Goal: Task Accomplishment & Management: Complete application form

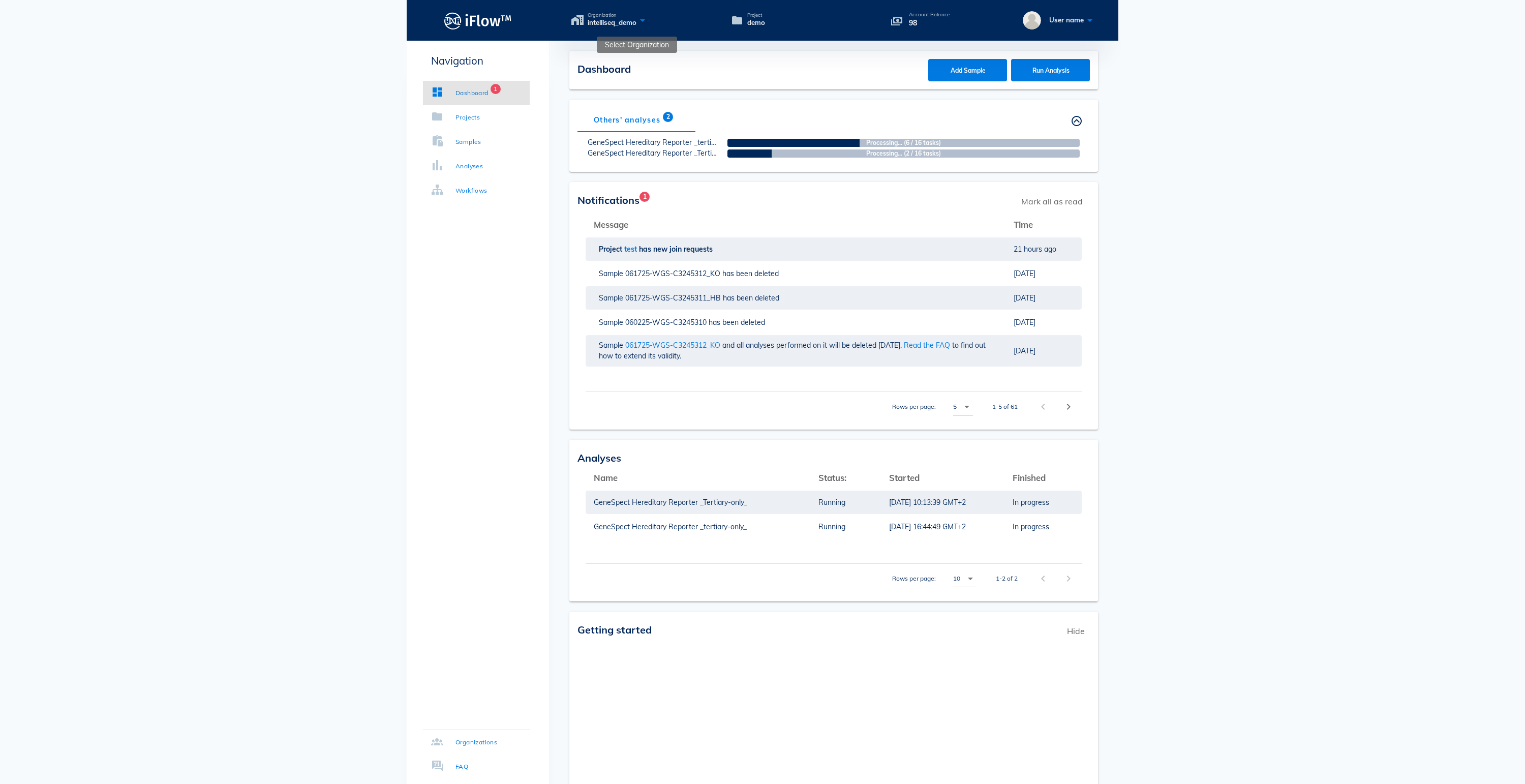
click at [649, 20] on icon at bounding box center [643, 20] width 12 height 14
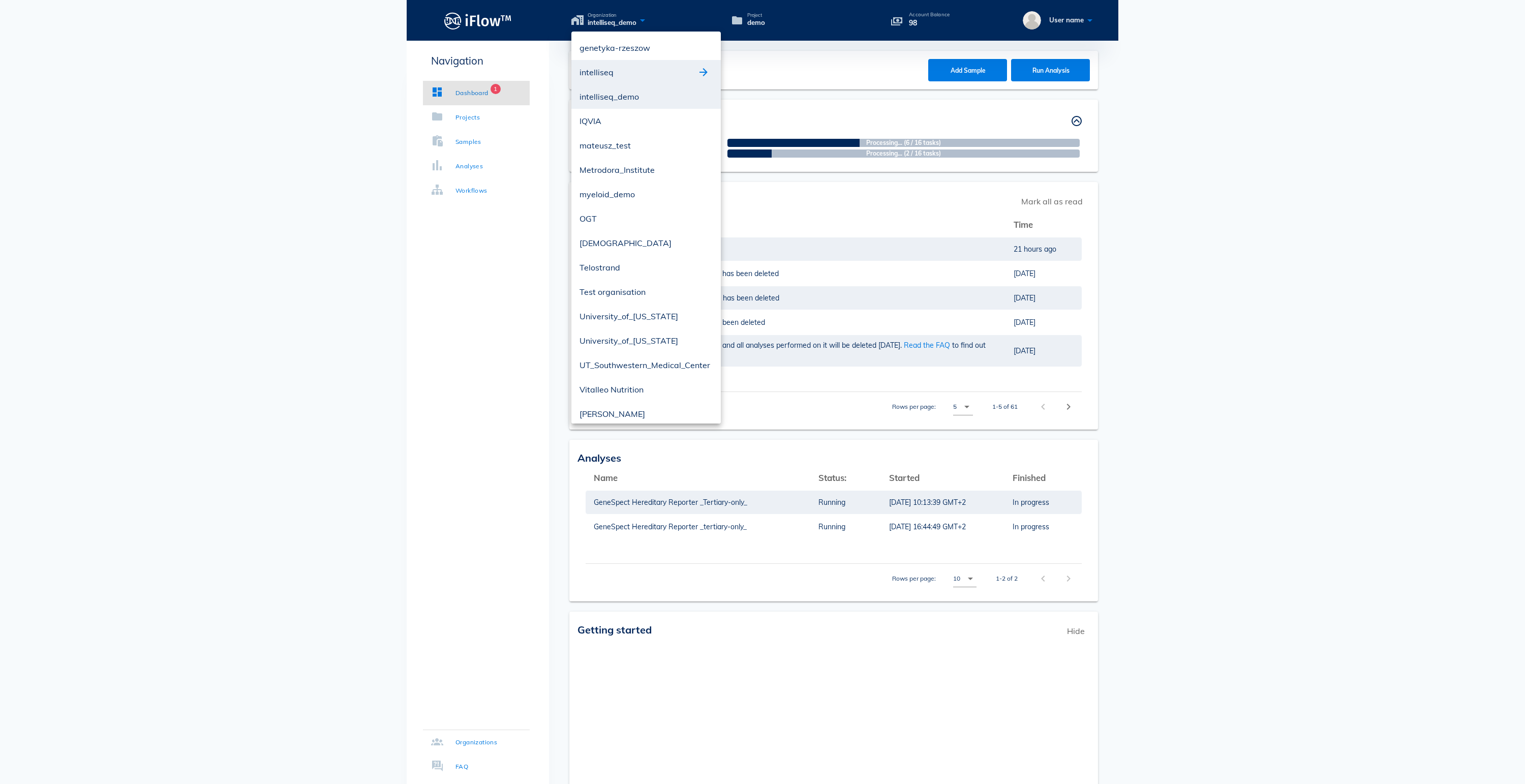
click at [711, 71] on div at bounding box center [705, 72] width 15 height 12
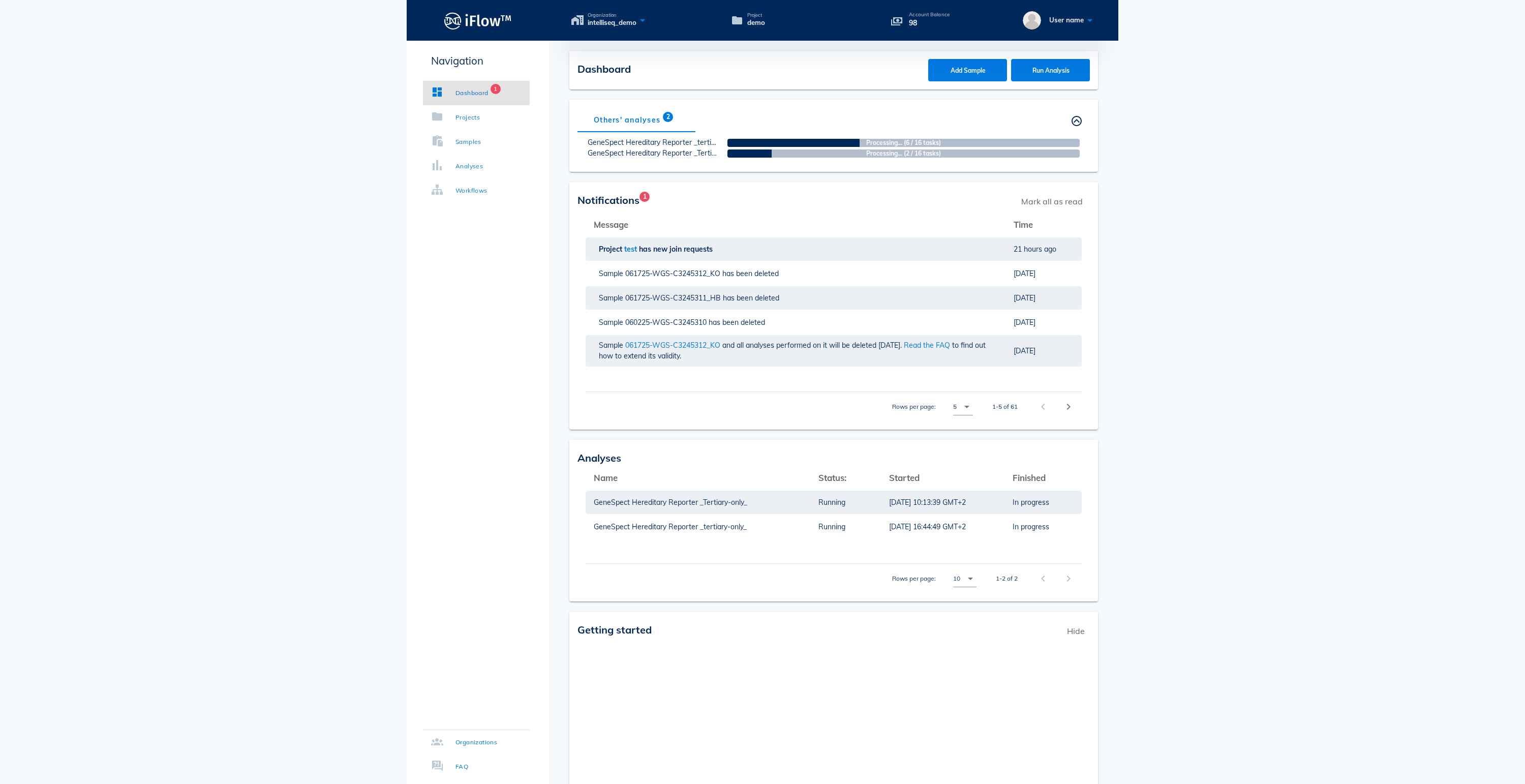
click at [649, 27] on icon at bounding box center [643, 20] width 12 height 14
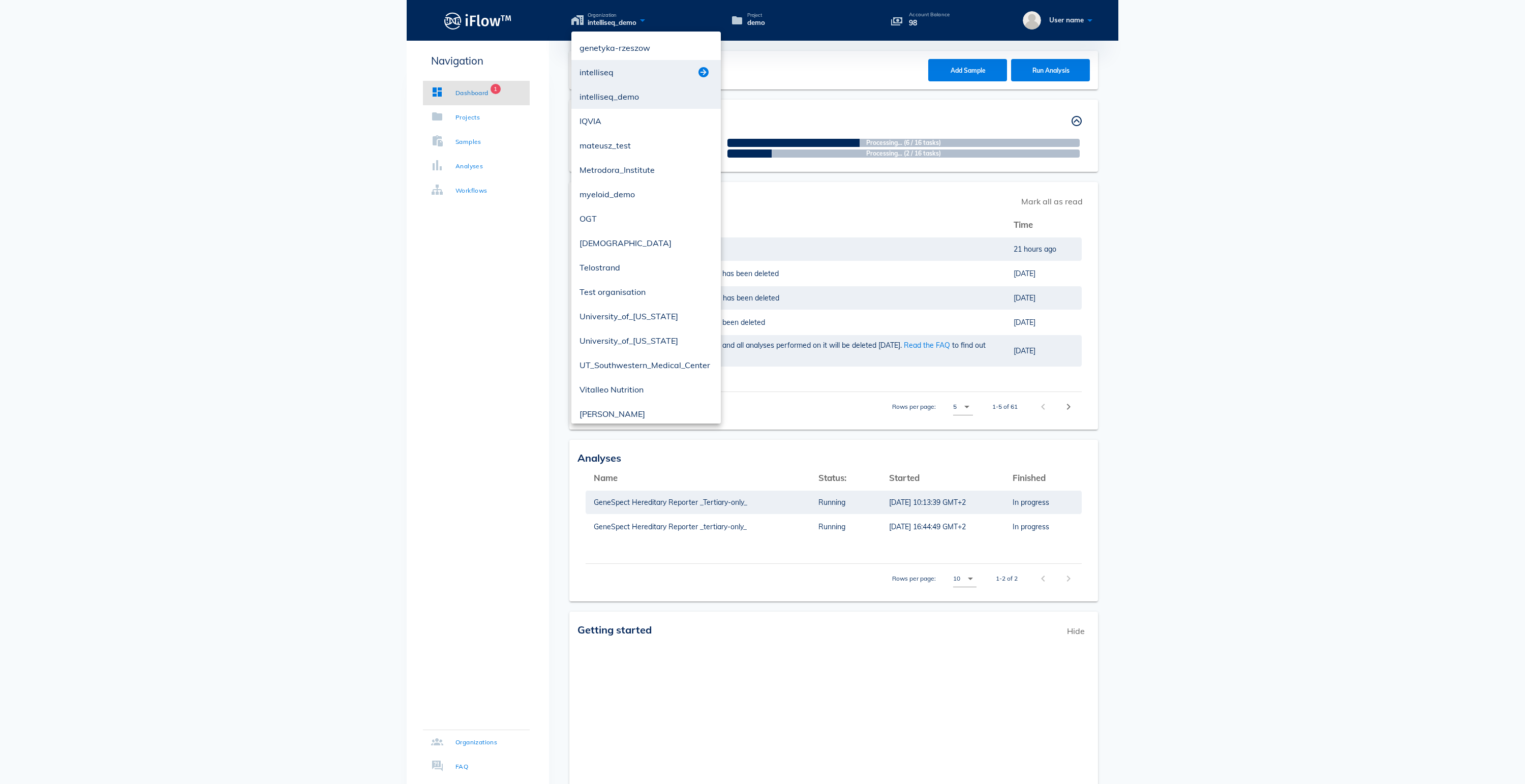
click at [704, 78] on button "button" at bounding box center [704, 72] width 12 height 12
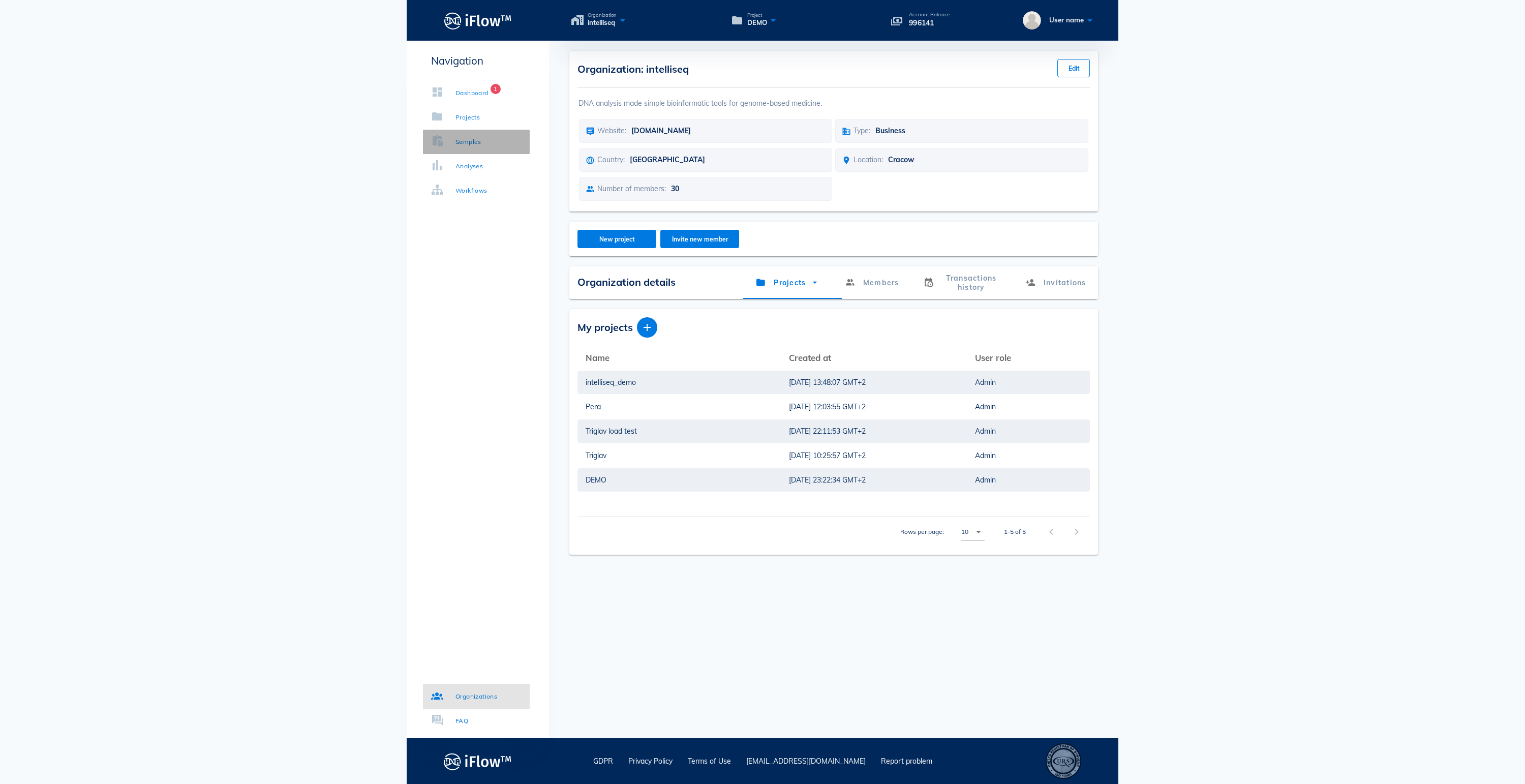
click at [481, 137] on div "Samples" at bounding box center [468, 142] width 26 height 10
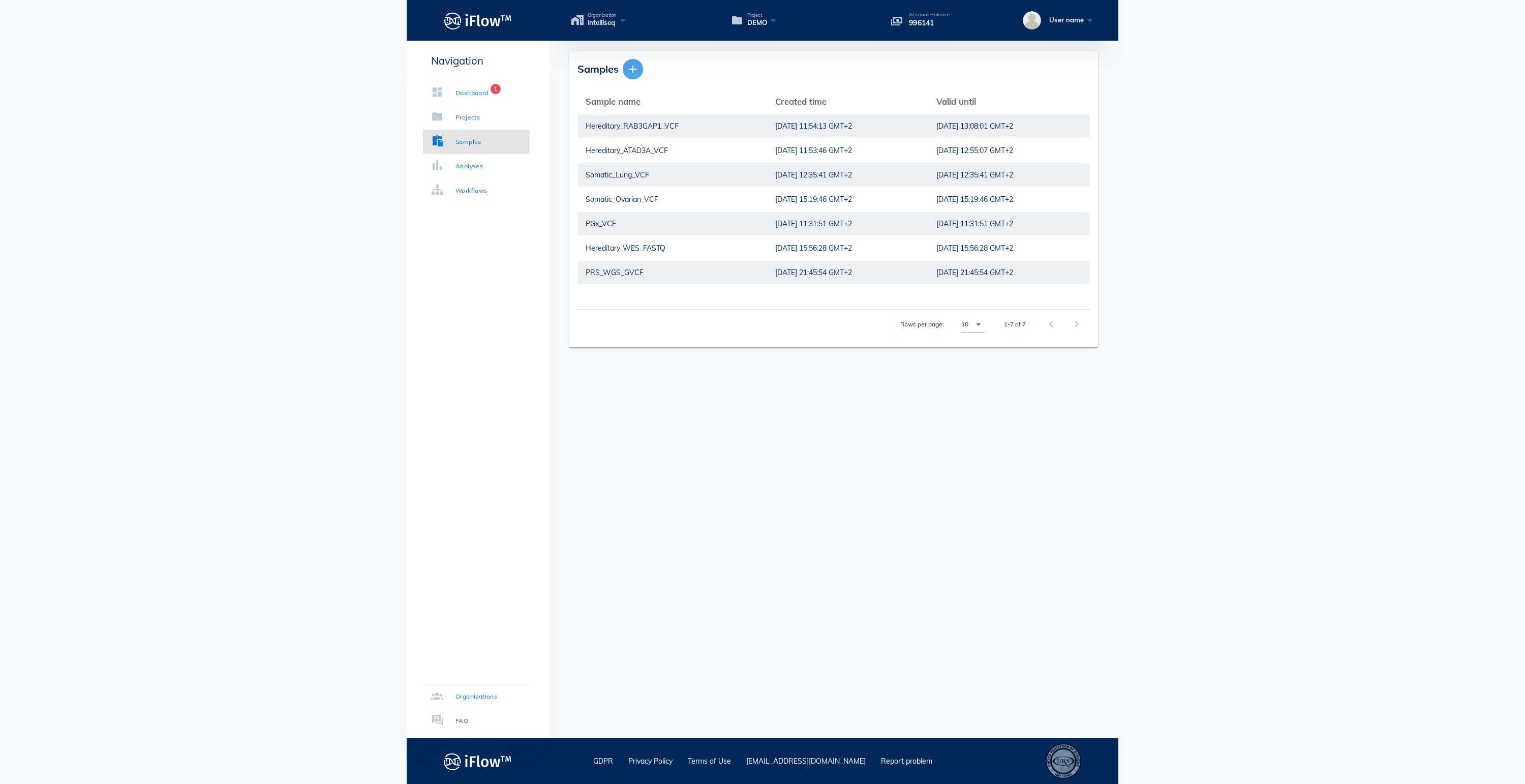
click at [633, 74] on icon "button" at bounding box center [633, 69] width 12 height 12
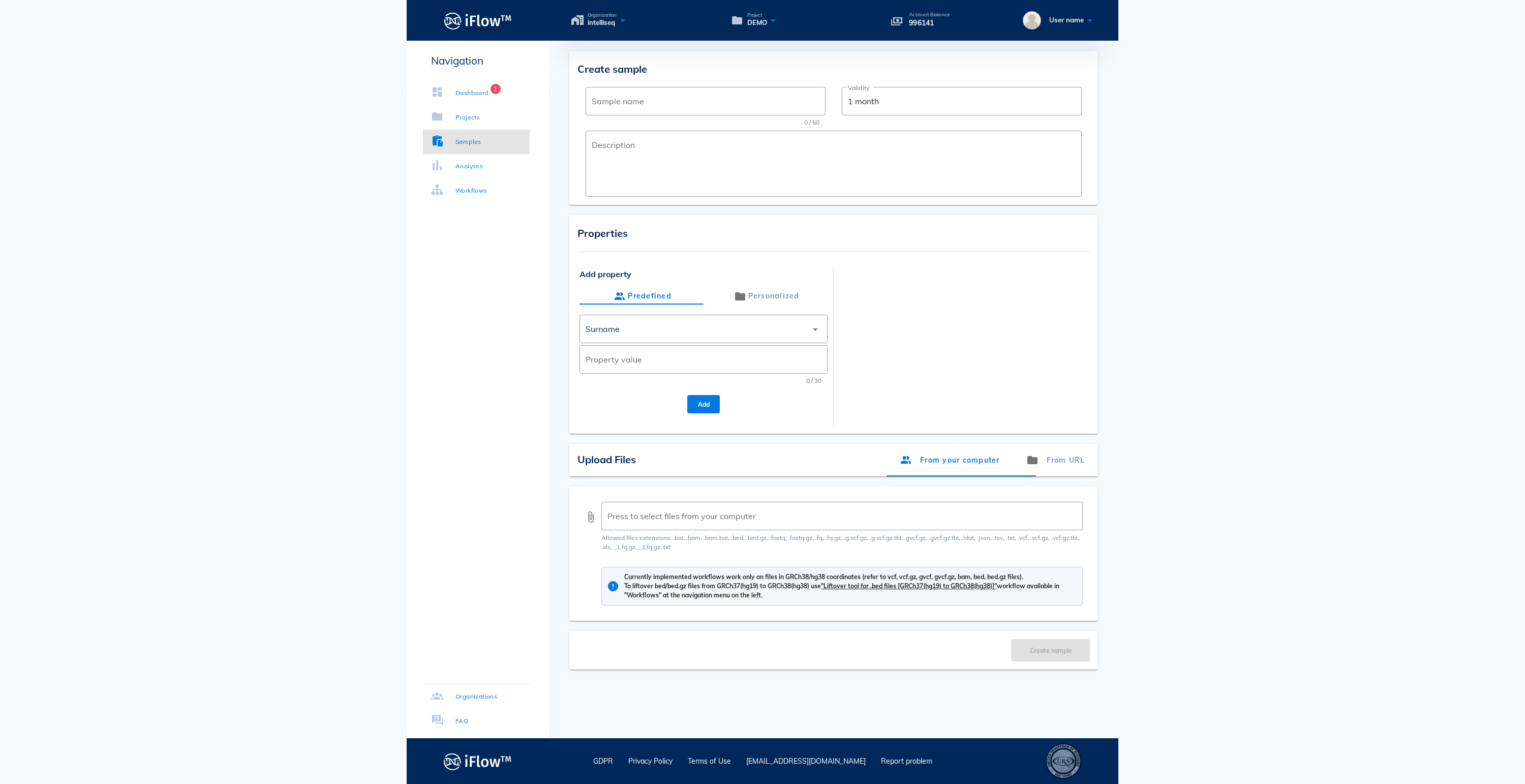
drag, startPoint x: 658, startPoint y: 75, endPoint x: 614, endPoint y: 76, distance: 44.0
click at [614, 76] on div "Create sample" at bounding box center [833, 68] width 512 height 18
drag, startPoint x: 615, startPoint y: 69, endPoint x: 682, endPoint y: 67, distance: 67.0
click at [682, 67] on div "Create sample" at bounding box center [833, 68] width 512 height 18
click at [615, 68] on span "Create sample" at bounding box center [612, 69] width 70 height 13
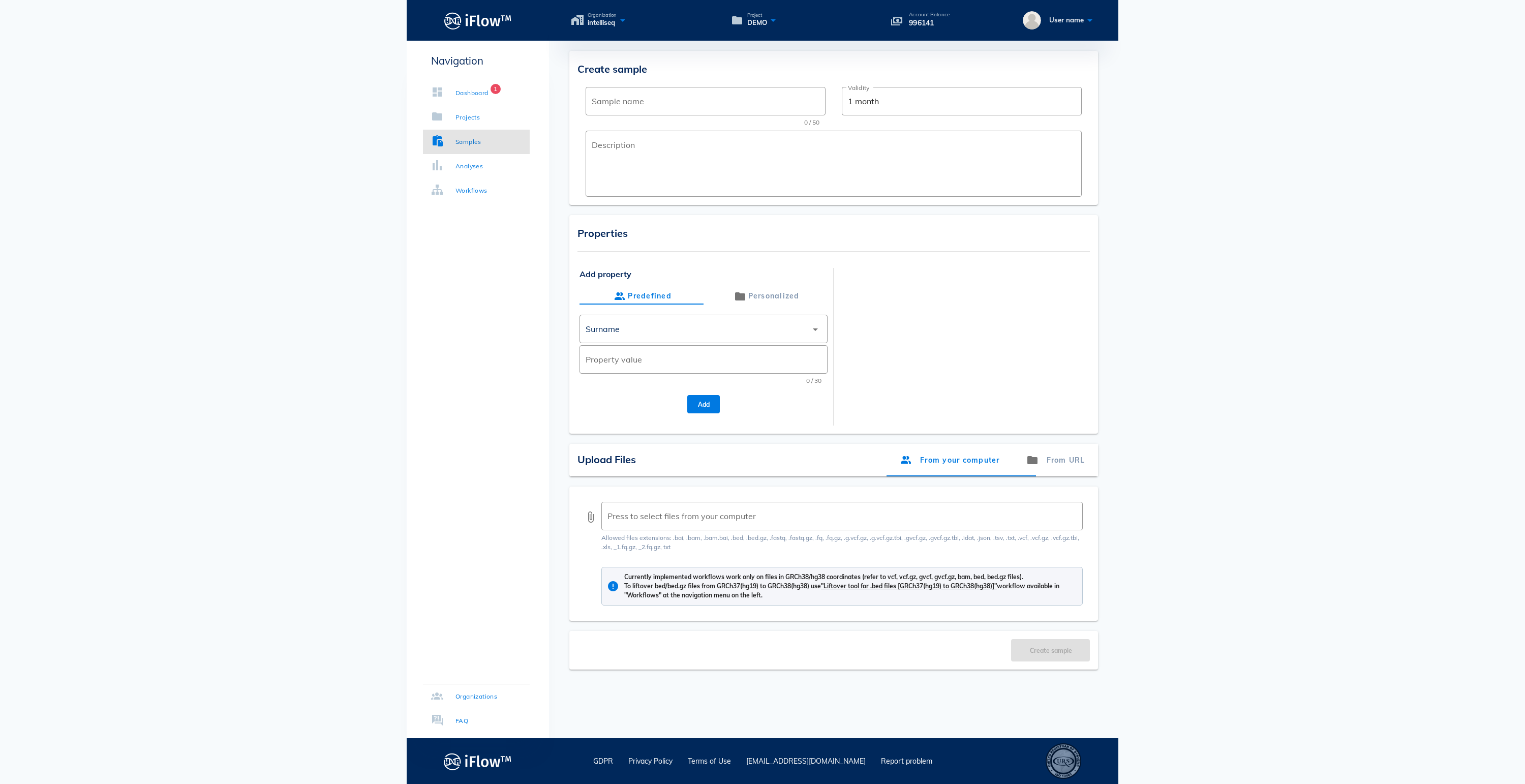
drag, startPoint x: 613, startPoint y: 68, endPoint x: 649, endPoint y: 68, distance: 36.0
click at [649, 68] on div "Create sample" at bounding box center [833, 68] width 512 height 18
click at [476, 139] on div "Samples" at bounding box center [468, 142] width 26 height 10
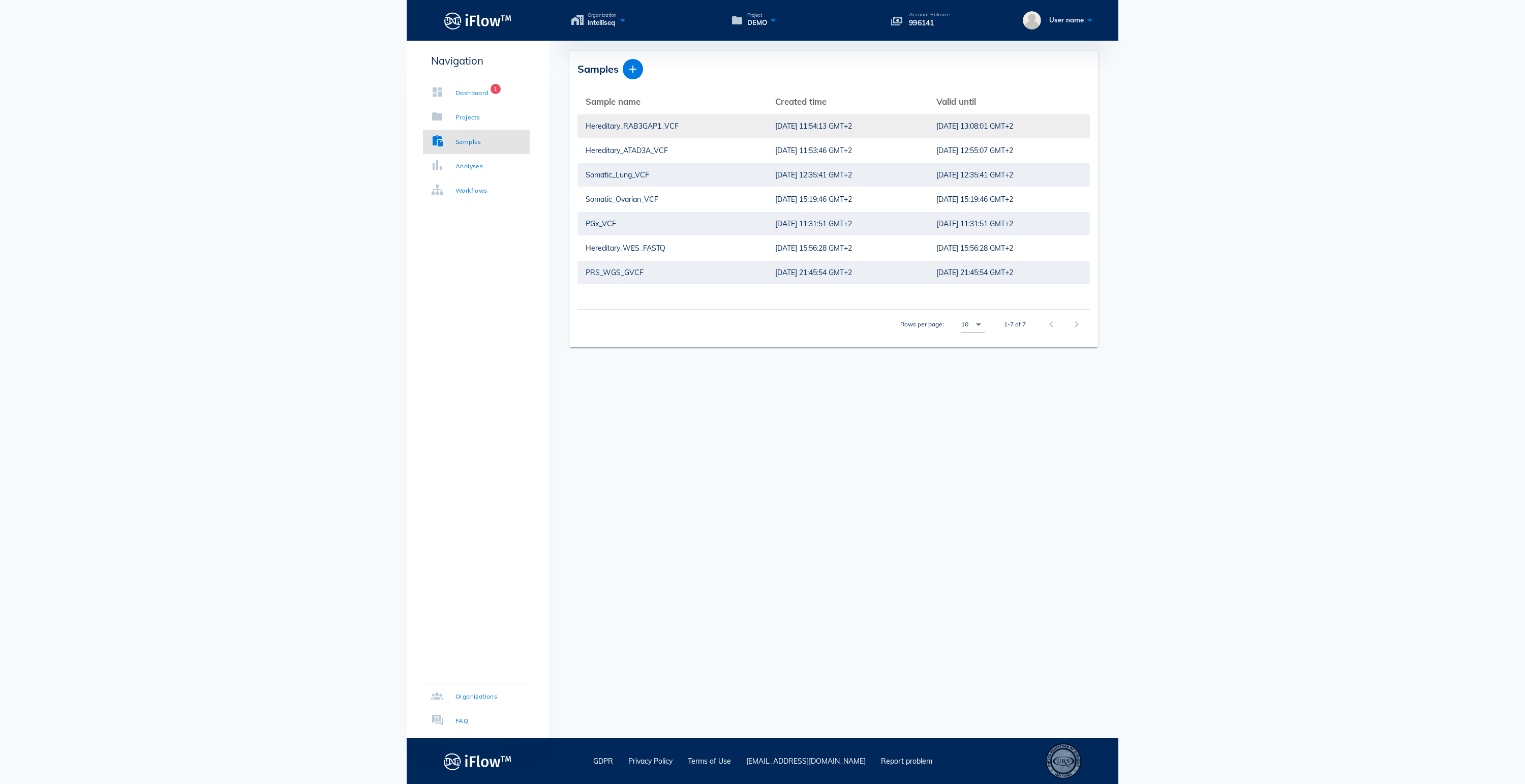
click at [621, 128] on div "Hereditary_RAB3GAP1_VCF" at bounding box center [672, 126] width 173 height 23
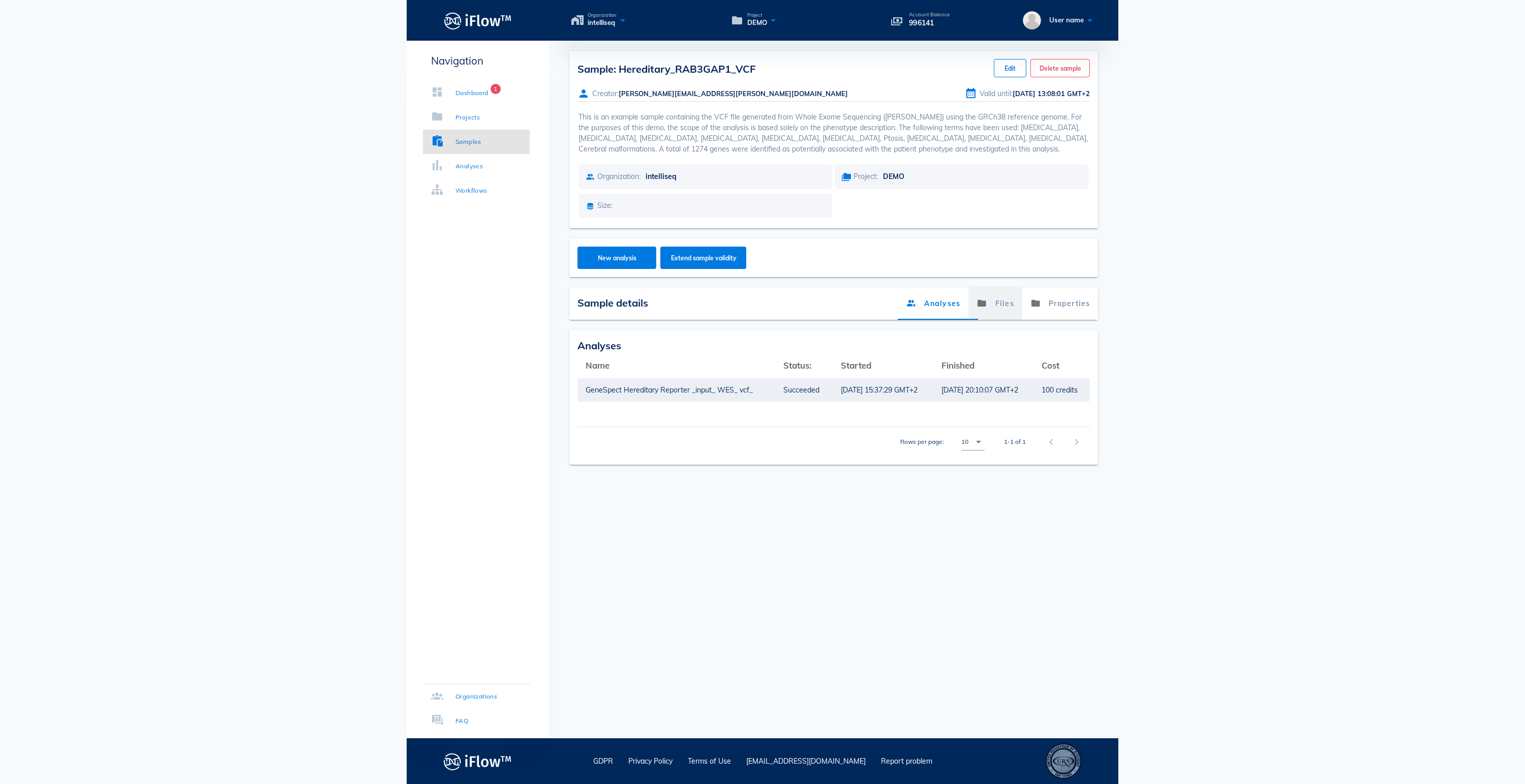
click at [995, 319] on link "Files" at bounding box center [994, 303] width 54 height 33
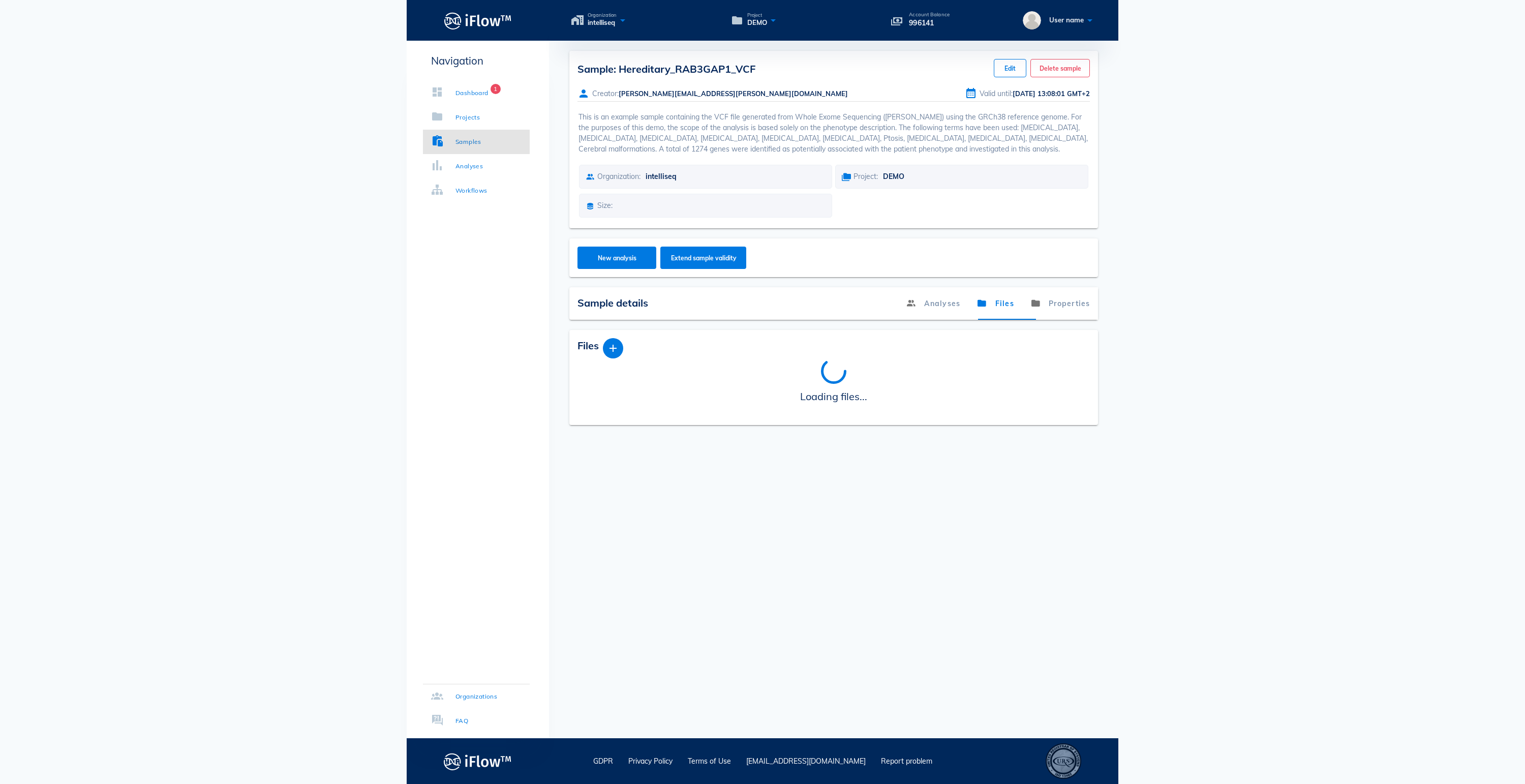
drag, startPoint x: 764, startPoint y: 71, endPoint x: 618, endPoint y: 71, distance: 146.0
click at [618, 71] on div "Sample: Hereditary_RAB3GAP1_VCF Edit Delete sample" at bounding box center [833, 68] width 512 height 18
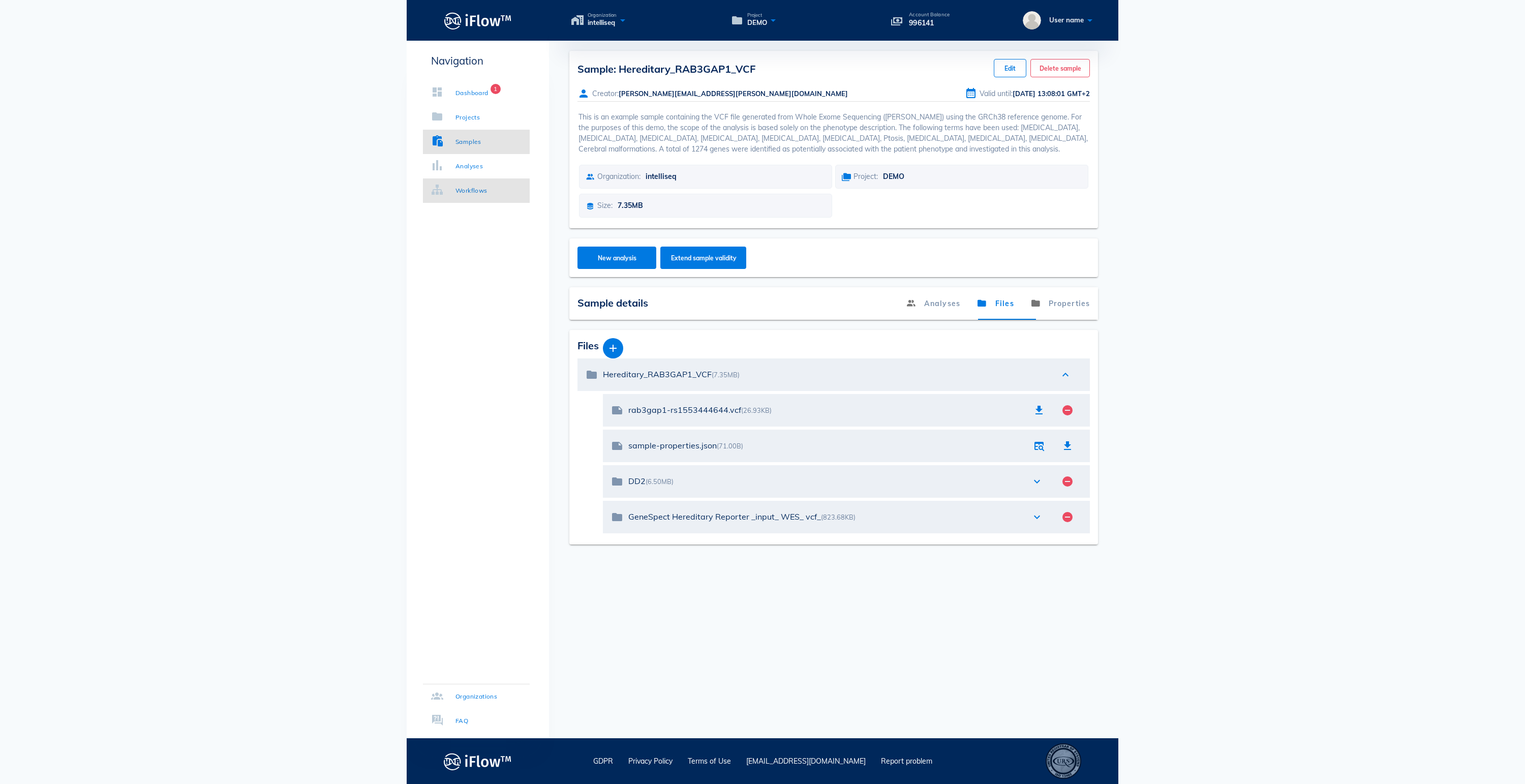
click at [479, 191] on div "Workflows" at bounding box center [472, 190] width 32 height 10
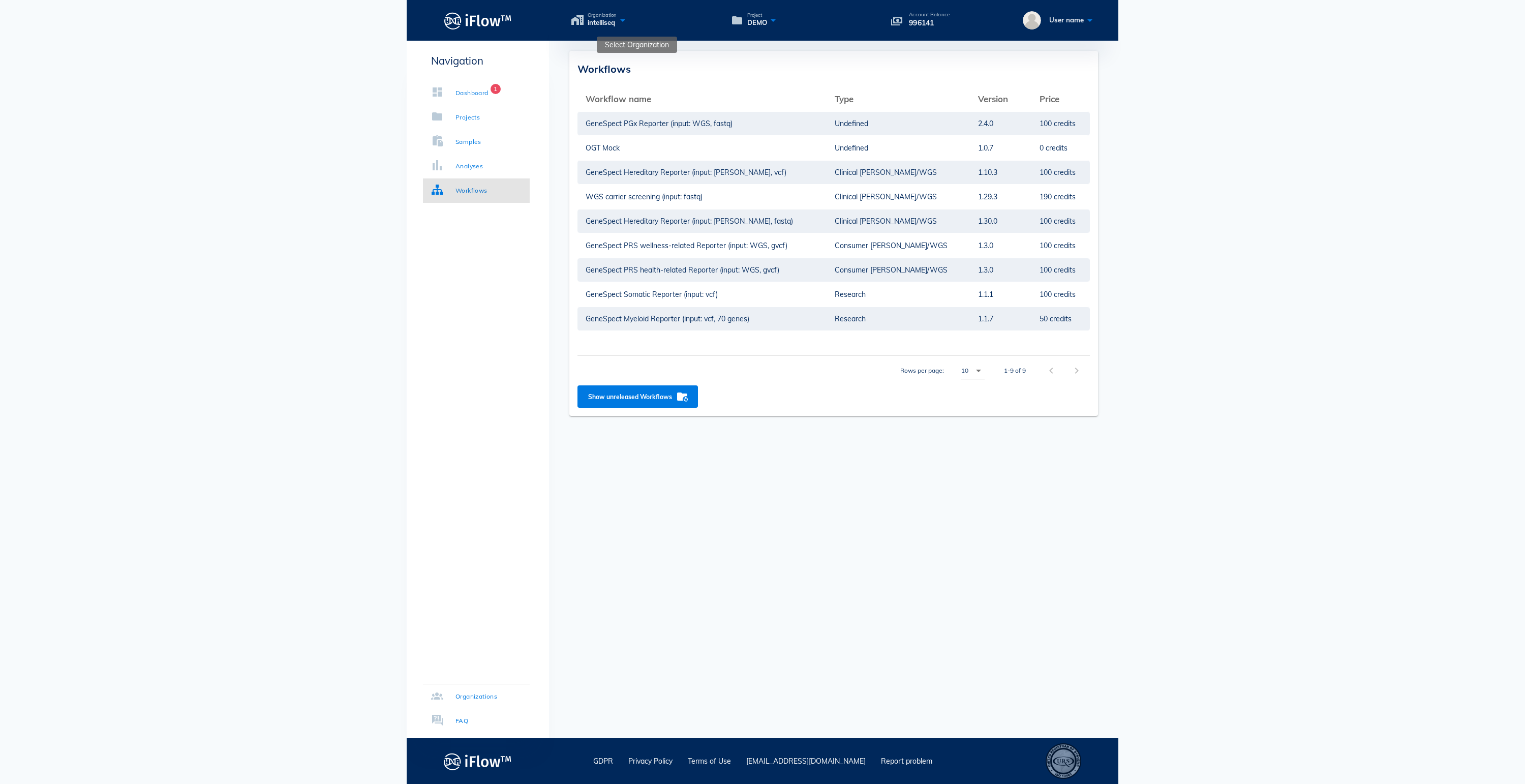
click at [629, 23] on icon at bounding box center [623, 20] width 12 height 14
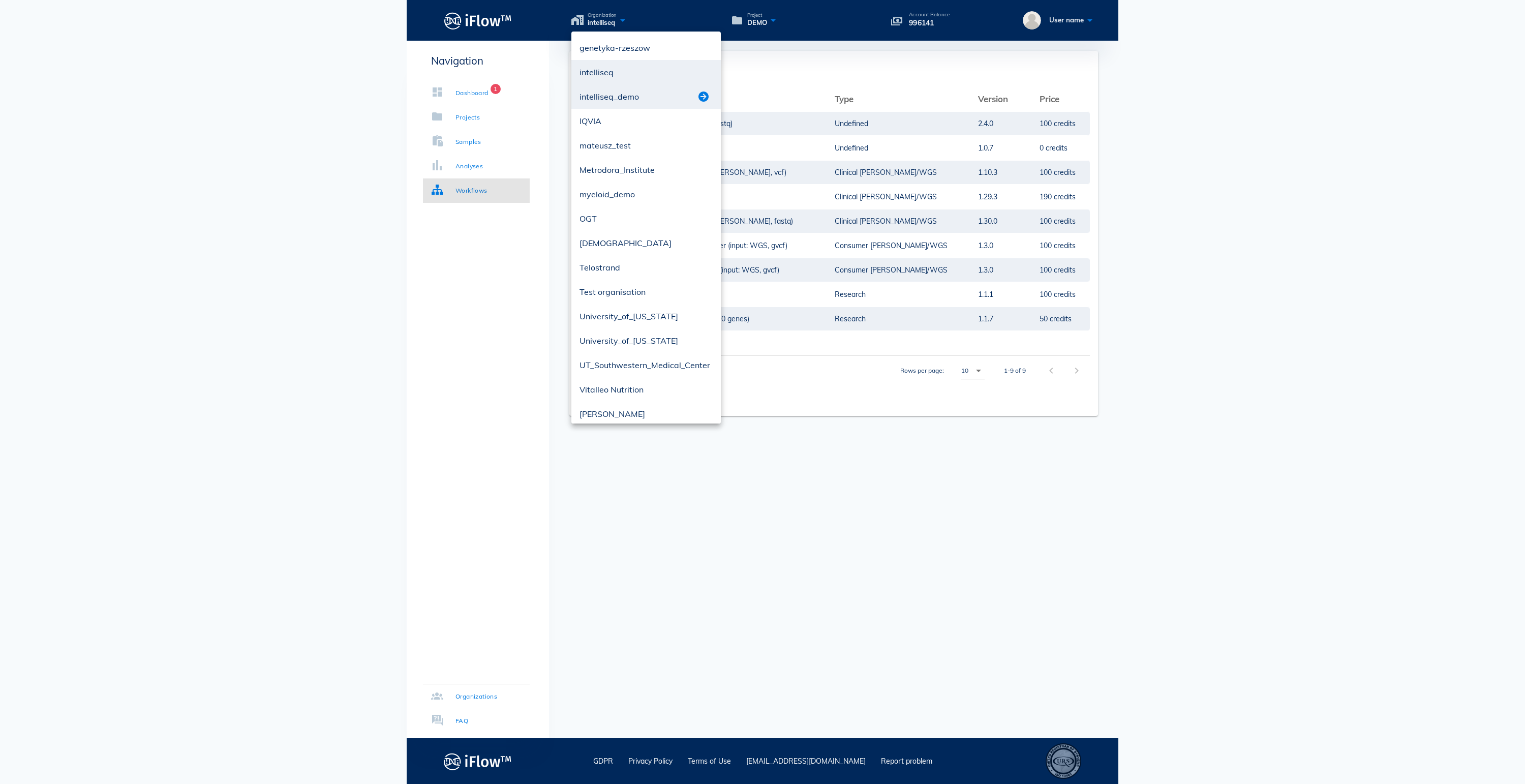
click at [707, 95] on button "button" at bounding box center [704, 97] width 12 height 12
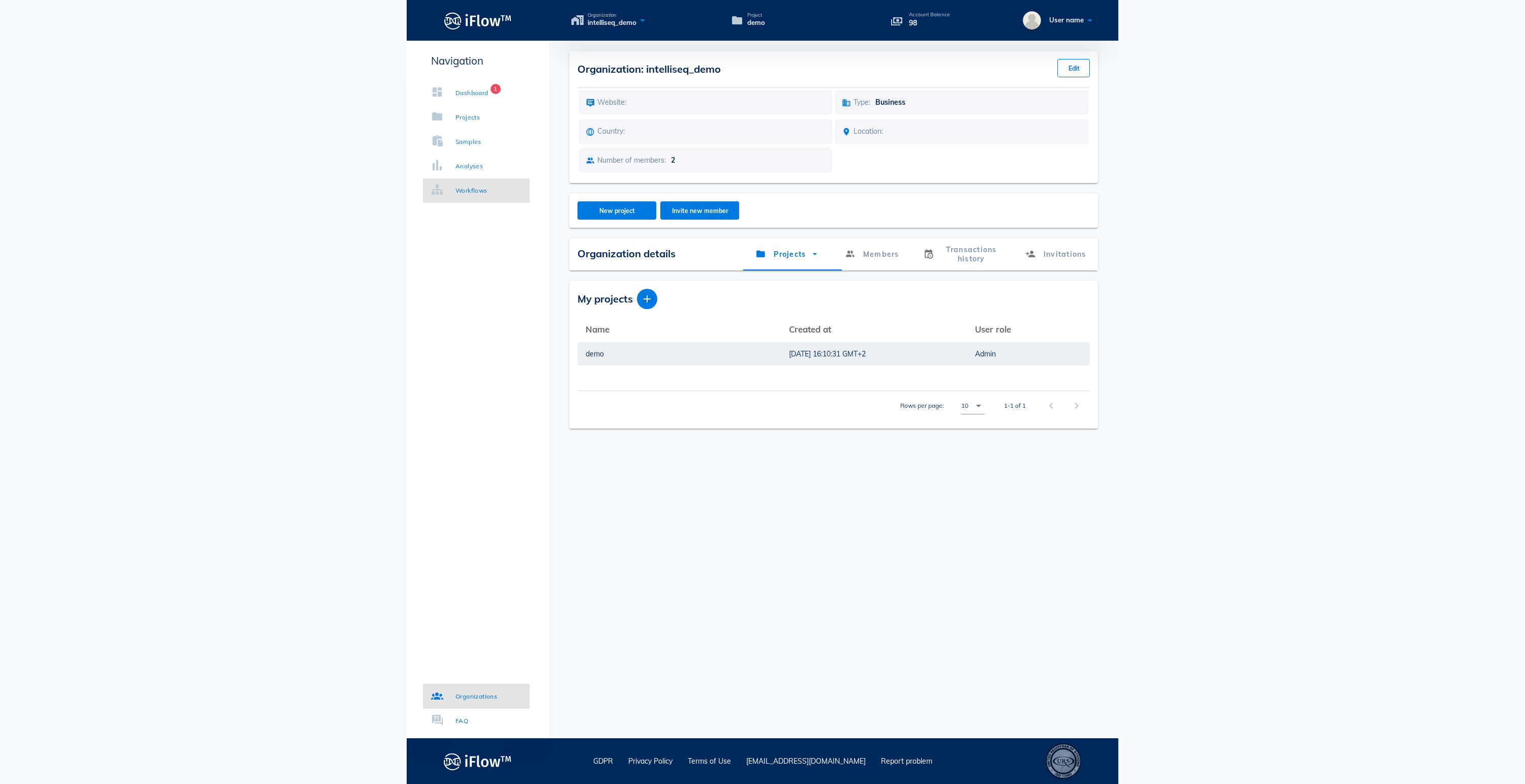
click at [487, 191] on div "Workflows" at bounding box center [472, 190] width 32 height 10
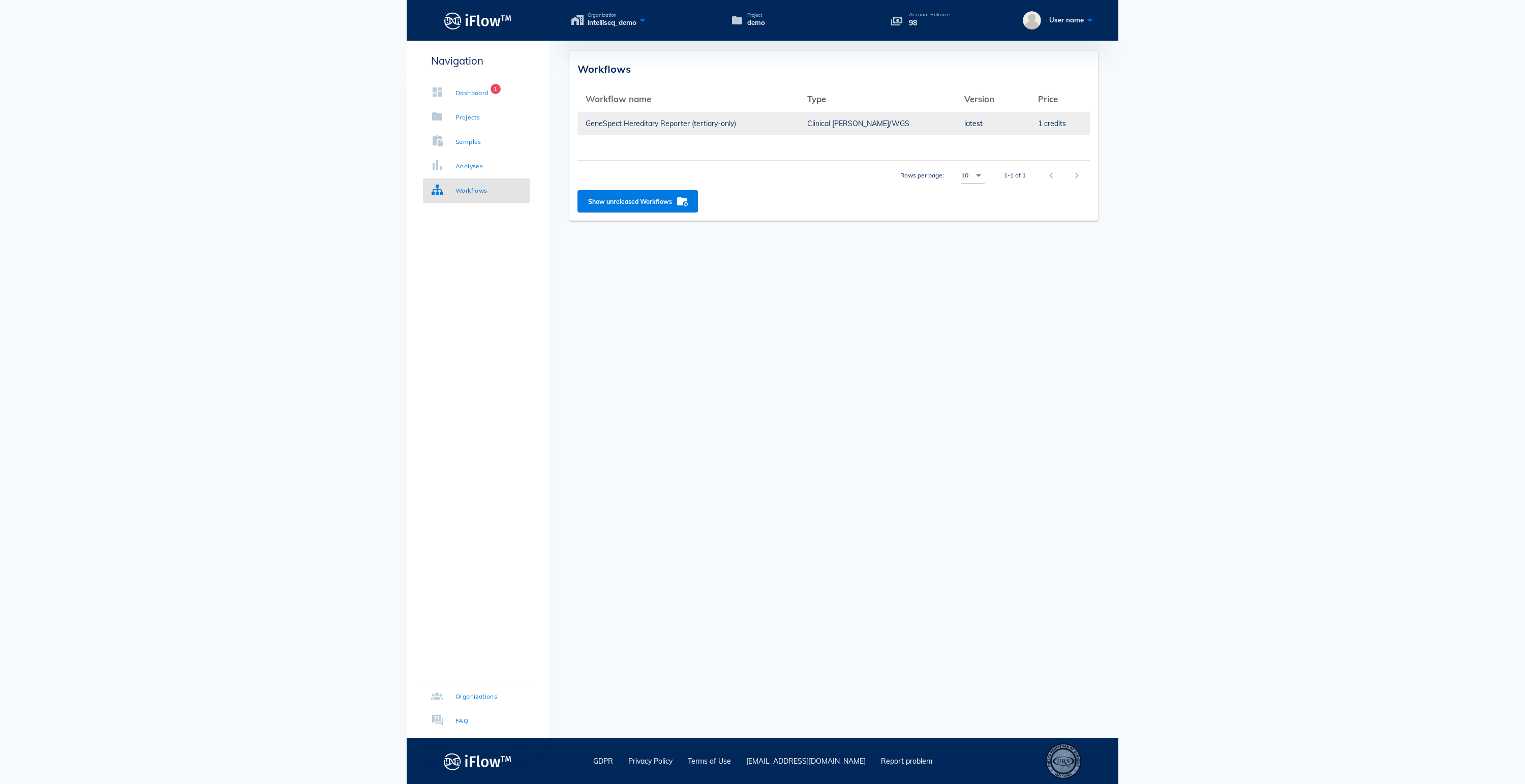
click at [796, 129] on td "GeneSpect Hereditary Reporter (tertiary-only)" at bounding box center [688, 123] width 222 height 24
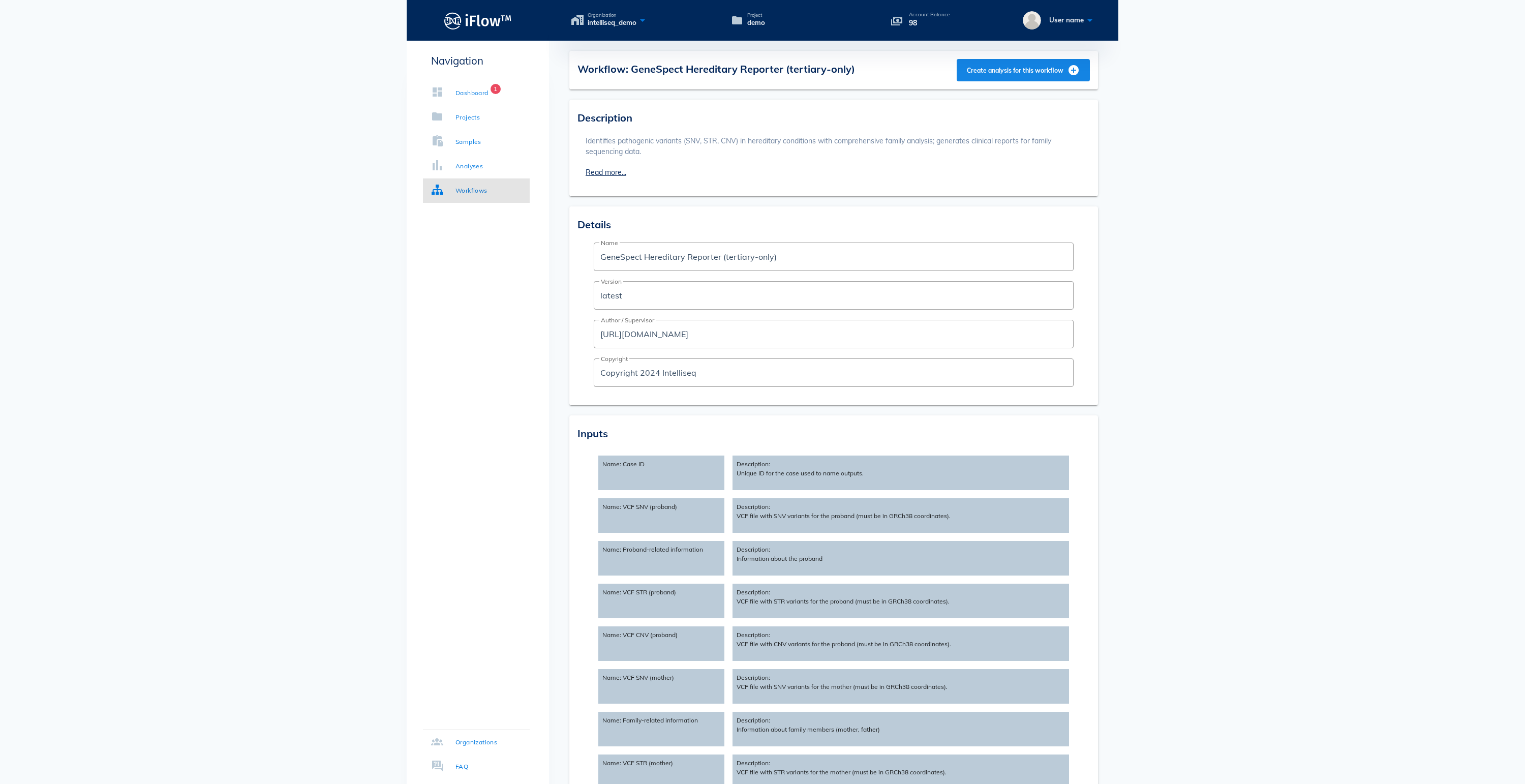
click at [998, 70] on span "Create analysis for this workflow" at bounding box center [1023, 70] width 114 height 12
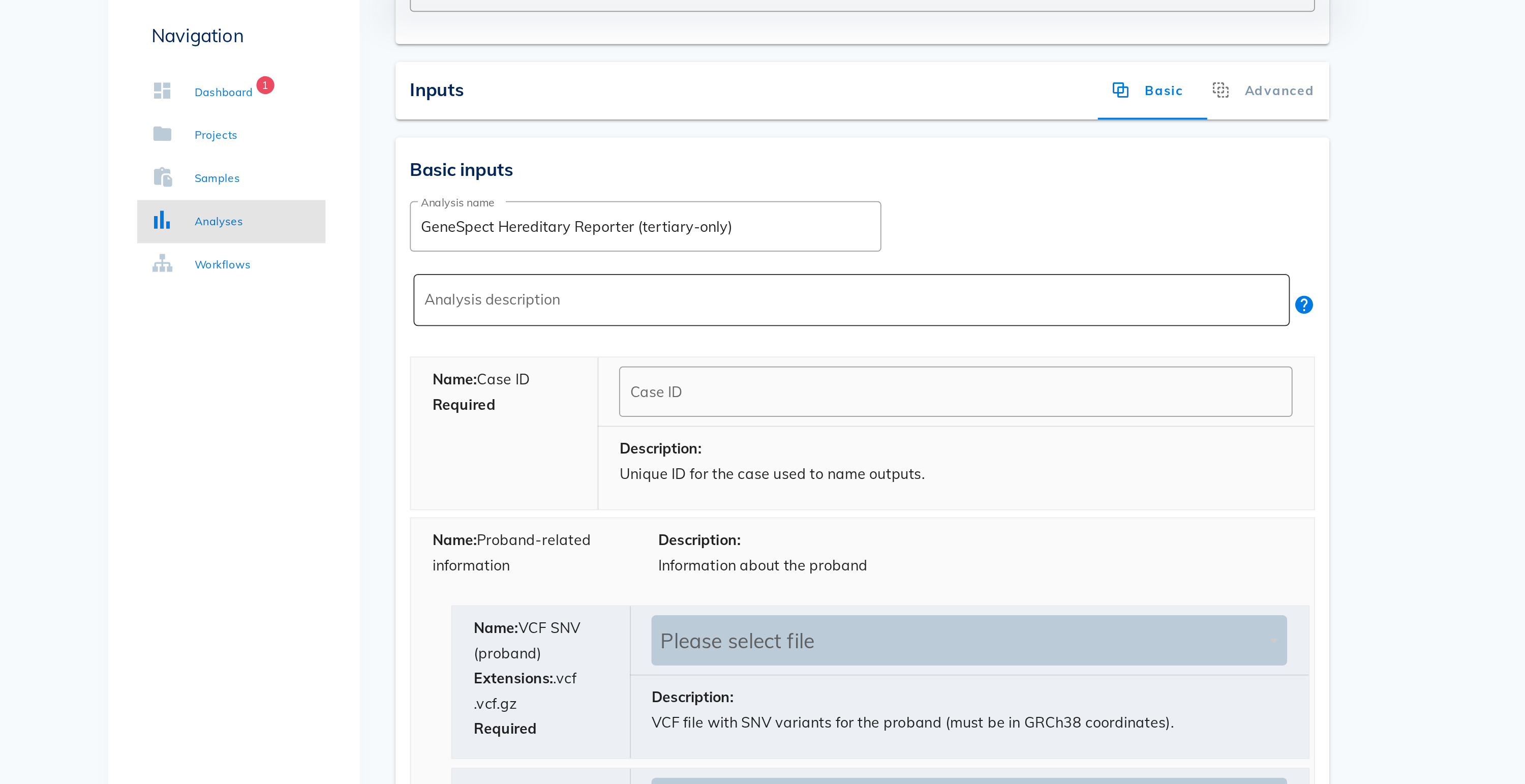
scroll to position [98, 0]
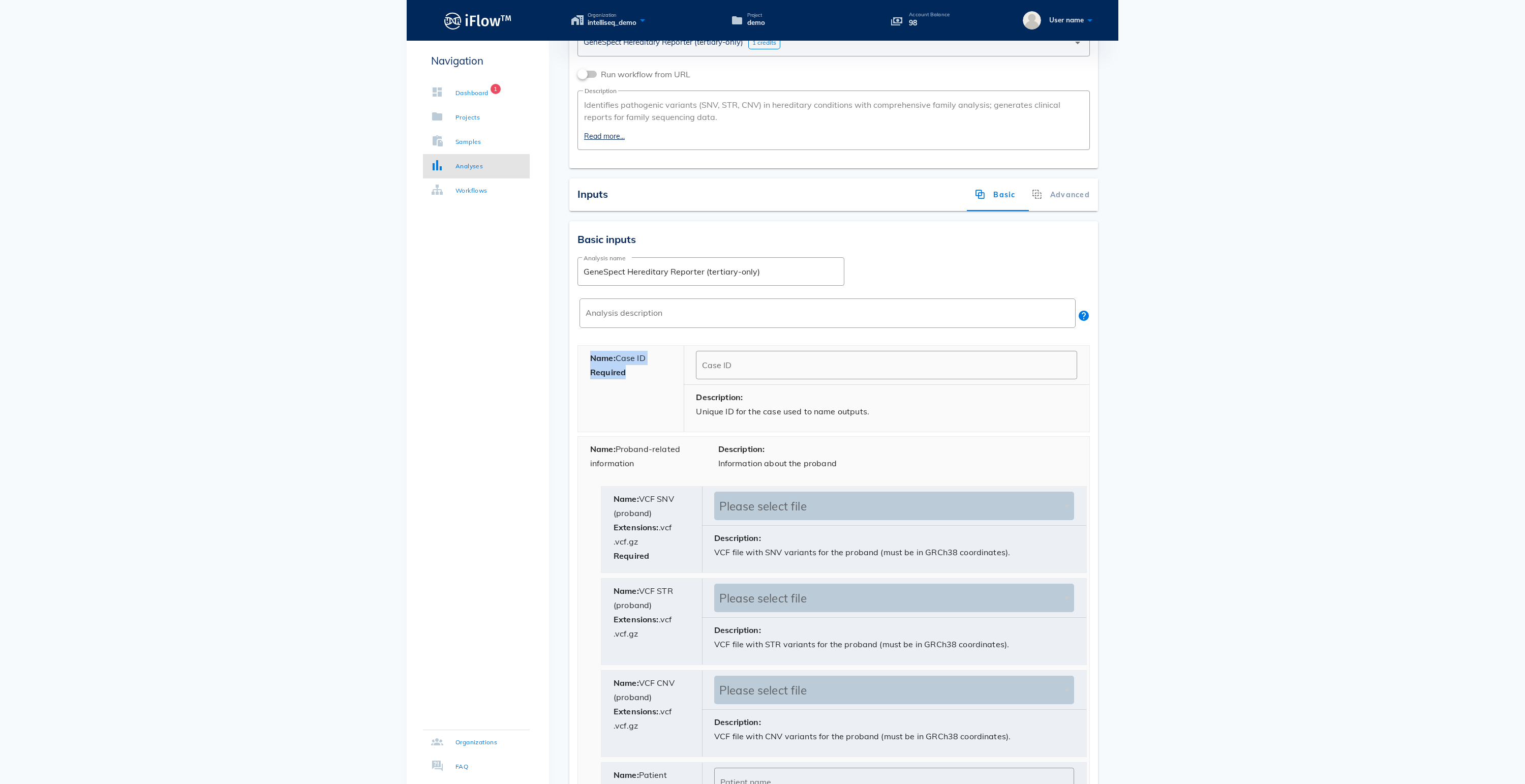
drag, startPoint x: 640, startPoint y: 390, endPoint x: 586, endPoint y: 372, distance: 56.9
click at [586, 372] on div "Name: Case ID Required" at bounding box center [631, 389] width 106 height 86
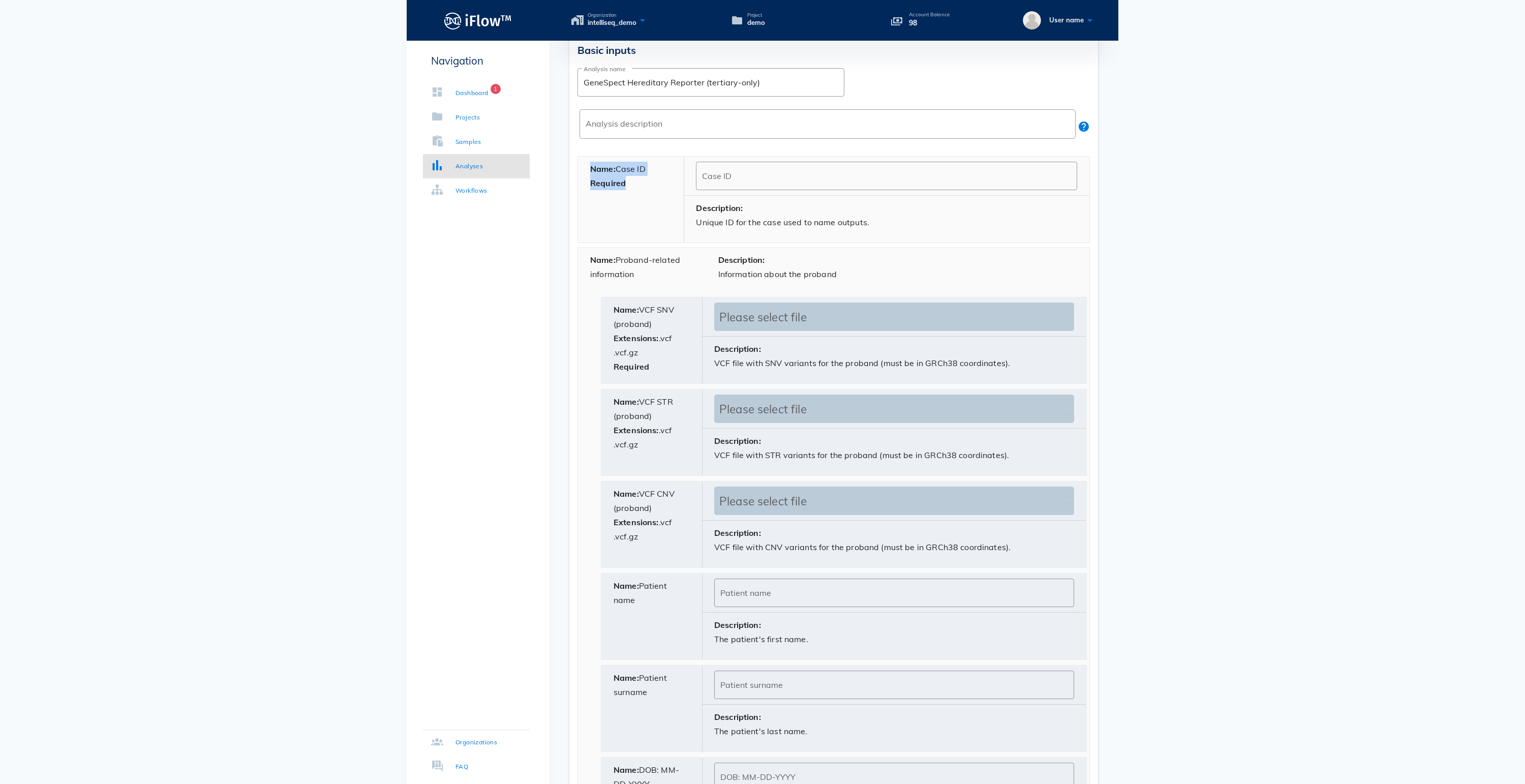
scroll to position [250, 0]
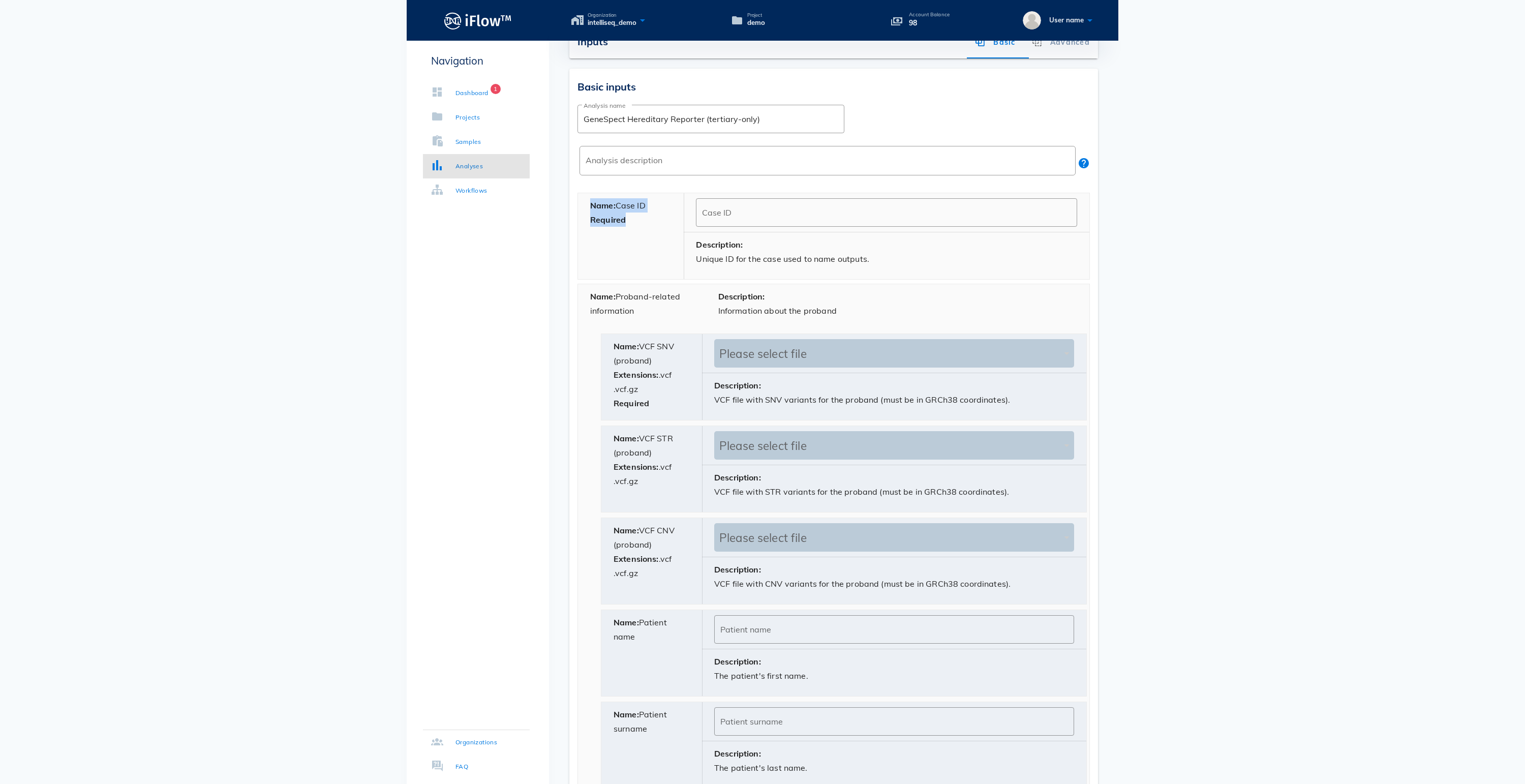
click at [630, 222] on div "Name: Case ID Required" at bounding box center [631, 236] width 106 height 86
drag, startPoint x: 671, startPoint y: 224, endPoint x: 621, endPoint y: 224, distance: 50.0
click at [621, 224] on div "Name: Case ID Required" at bounding box center [631, 236] width 106 height 86
click at [642, 227] on div "Name: Case ID Required" at bounding box center [631, 236] width 106 height 86
drag, startPoint x: 658, startPoint y: 227, endPoint x: 619, endPoint y: 220, distance: 39.6
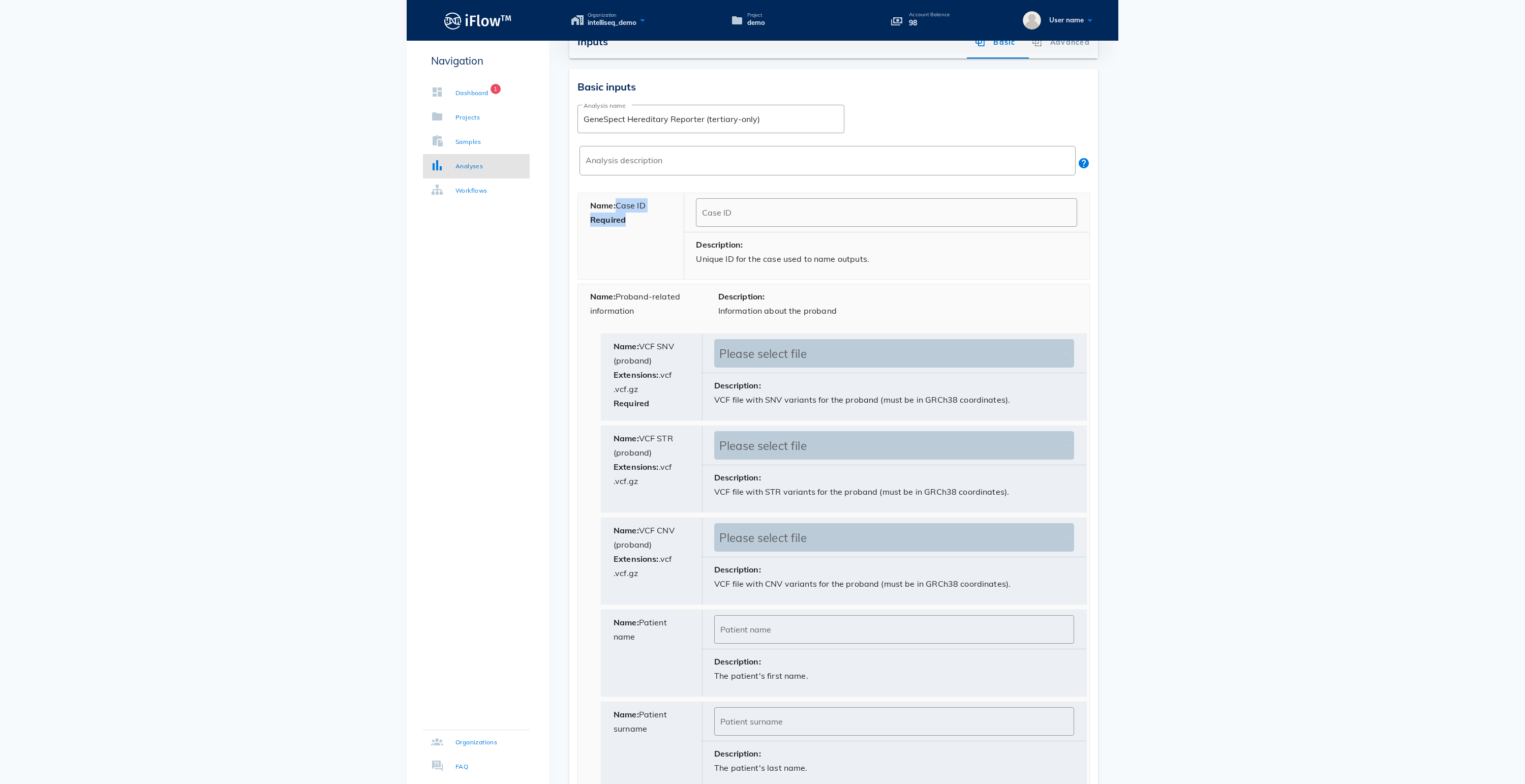
click at [619, 220] on div "Name: Case ID Required" at bounding box center [631, 236] width 106 height 86
drag, startPoint x: 621, startPoint y: 220, endPoint x: 669, endPoint y: 222, distance: 48.0
click at [670, 222] on div "Name: Case ID Required" at bounding box center [631, 236] width 106 height 86
click at [767, 220] on input "Case ID" at bounding box center [887, 212] width 369 height 16
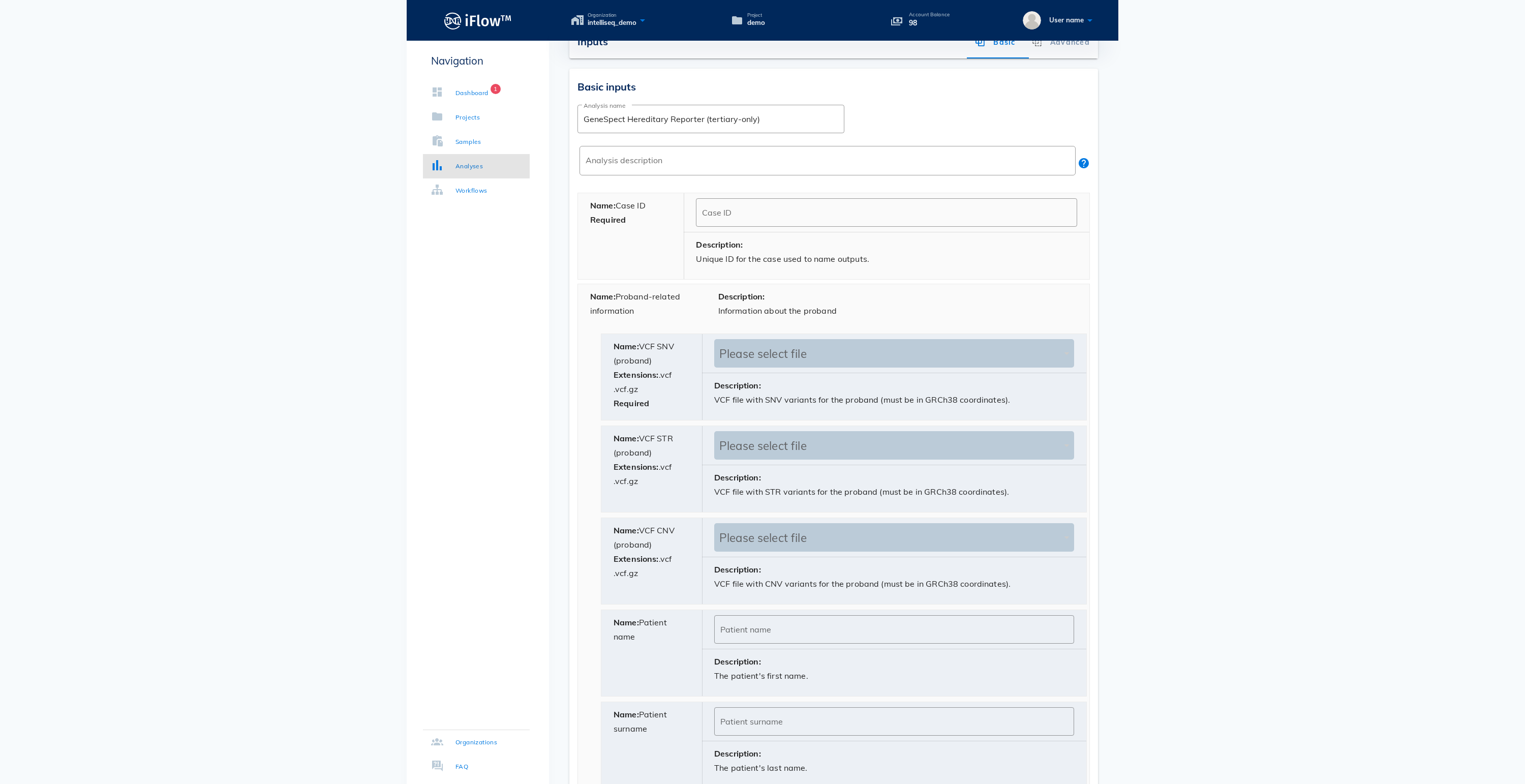
drag, startPoint x: 658, startPoint y: 216, endPoint x: 623, endPoint y: 214, distance: 35.1
click at [623, 214] on div "Name: Case ID Required" at bounding box center [631, 236] width 106 height 86
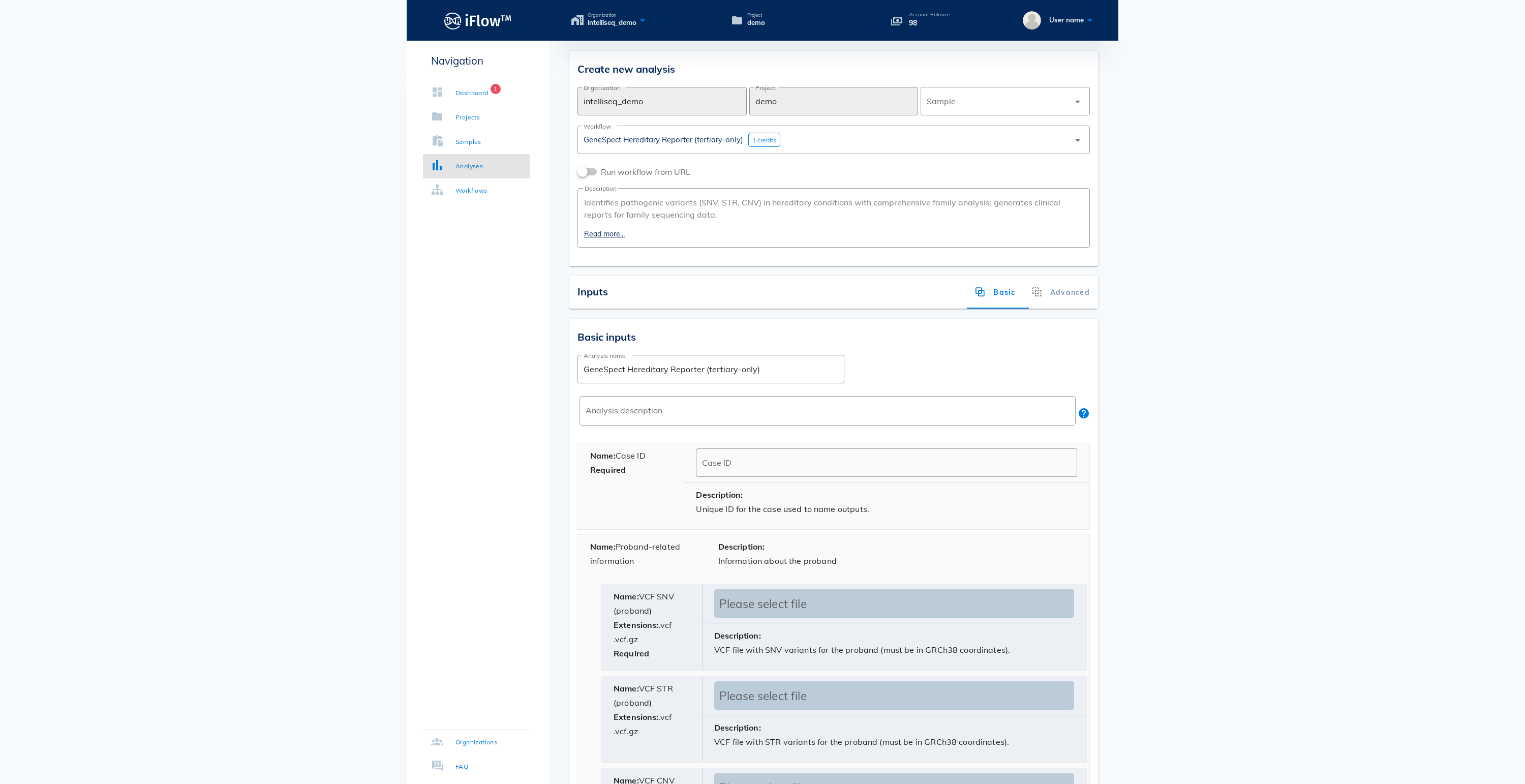
scroll to position [0, 0]
click at [658, 471] on div "Name: Case ID Required" at bounding box center [631, 487] width 106 height 86
drag, startPoint x: 657, startPoint y: 471, endPoint x: 621, endPoint y: 471, distance: 36.0
click at [621, 471] on div "Name: Case ID Required" at bounding box center [631, 487] width 106 height 86
click at [728, 471] on input "Case ID" at bounding box center [887, 462] width 369 height 16
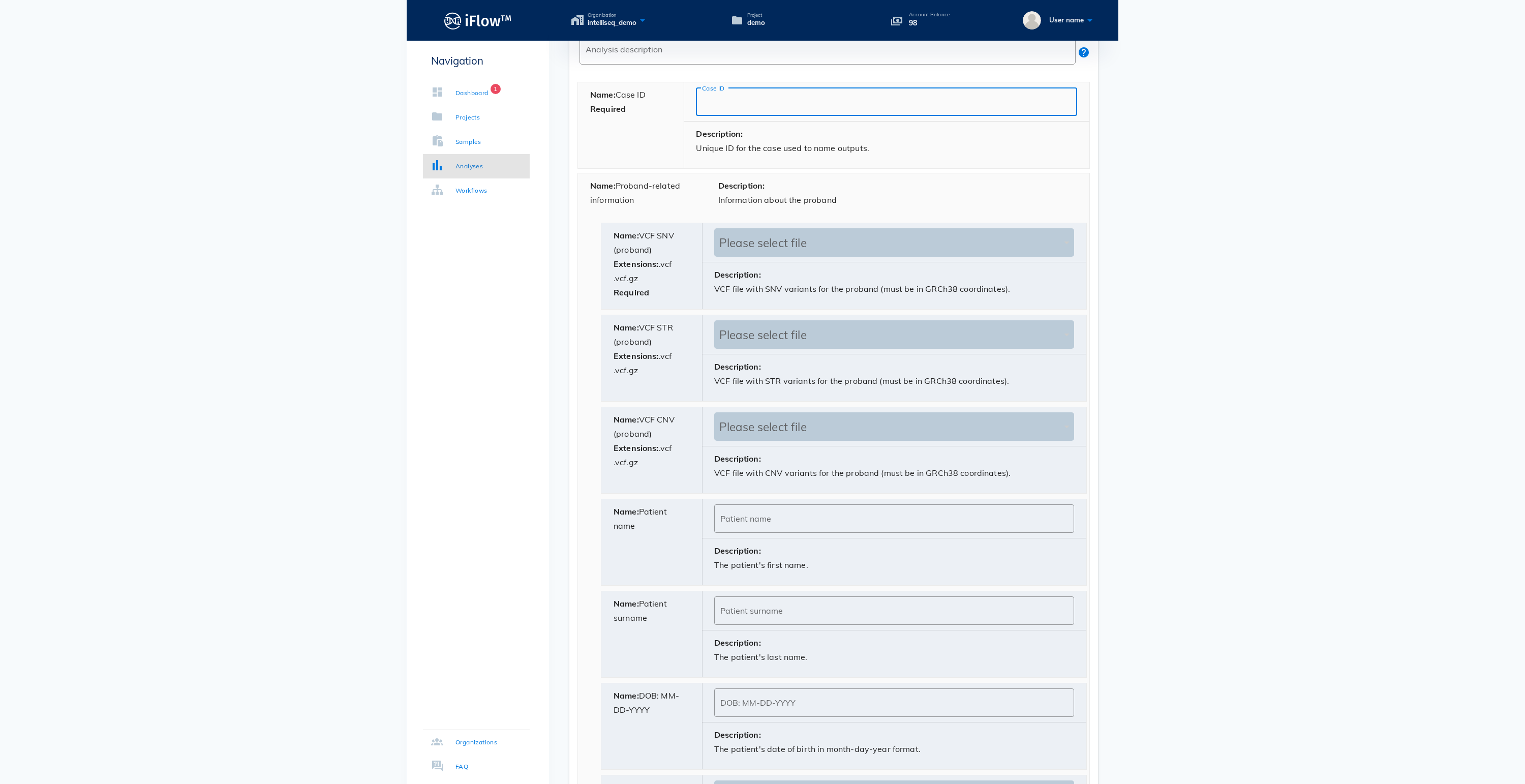
scroll to position [381, 0]
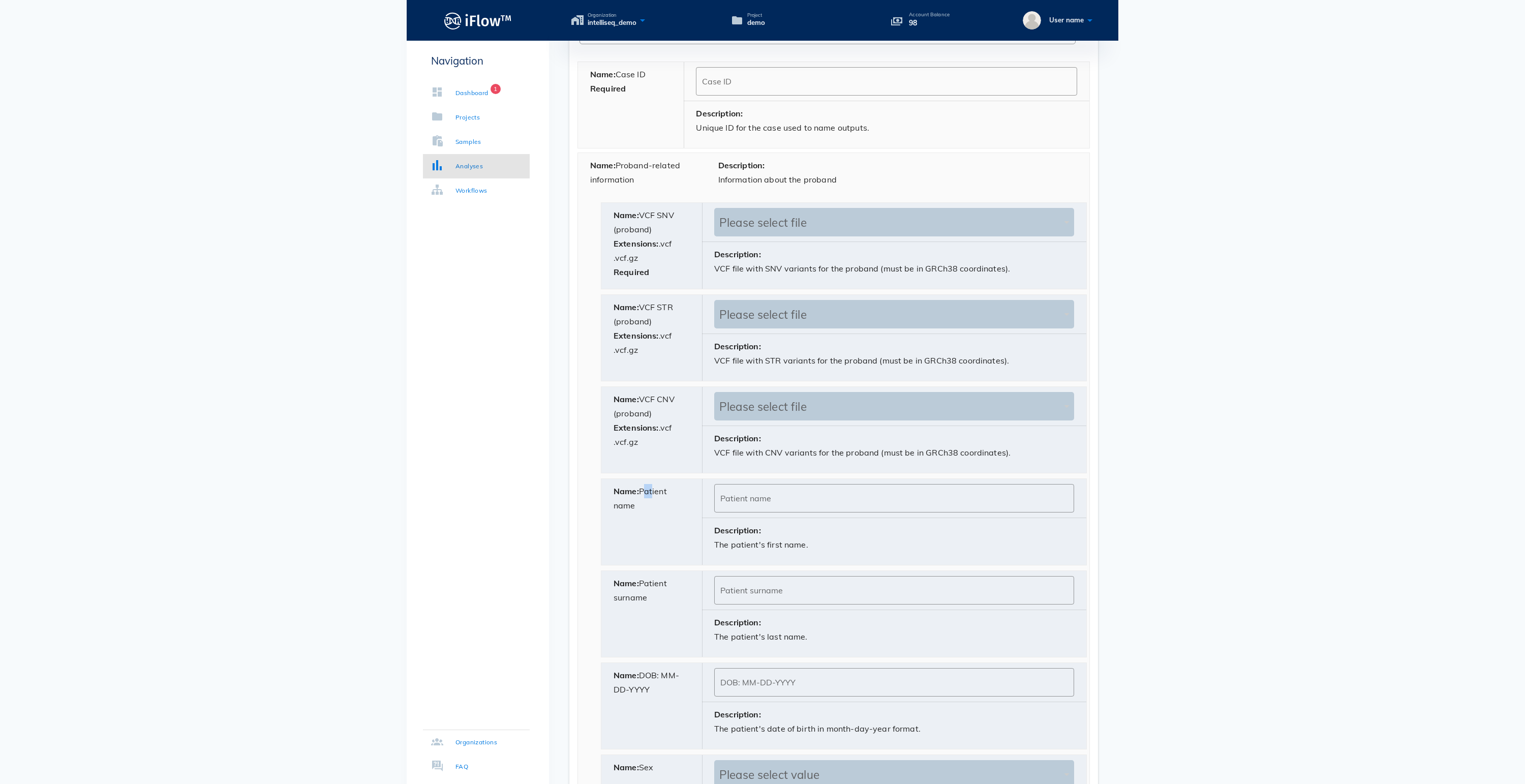
drag, startPoint x: 645, startPoint y: 527, endPoint x: 658, endPoint y: 527, distance: 13.0
click at [658, 527] on div "Name: Patient name" at bounding box center [652, 522] width 101 height 86
click at [655, 537] on div "Name: Patient name" at bounding box center [652, 522] width 101 height 86
drag, startPoint x: 657, startPoint y: 91, endPoint x: 577, endPoint y: 86, distance: 80.2
click at [577, 86] on div "Name: Case ID Required ​ Case ID Description: Unique ID for the case used to na…" at bounding box center [833, 104] width 512 height 87
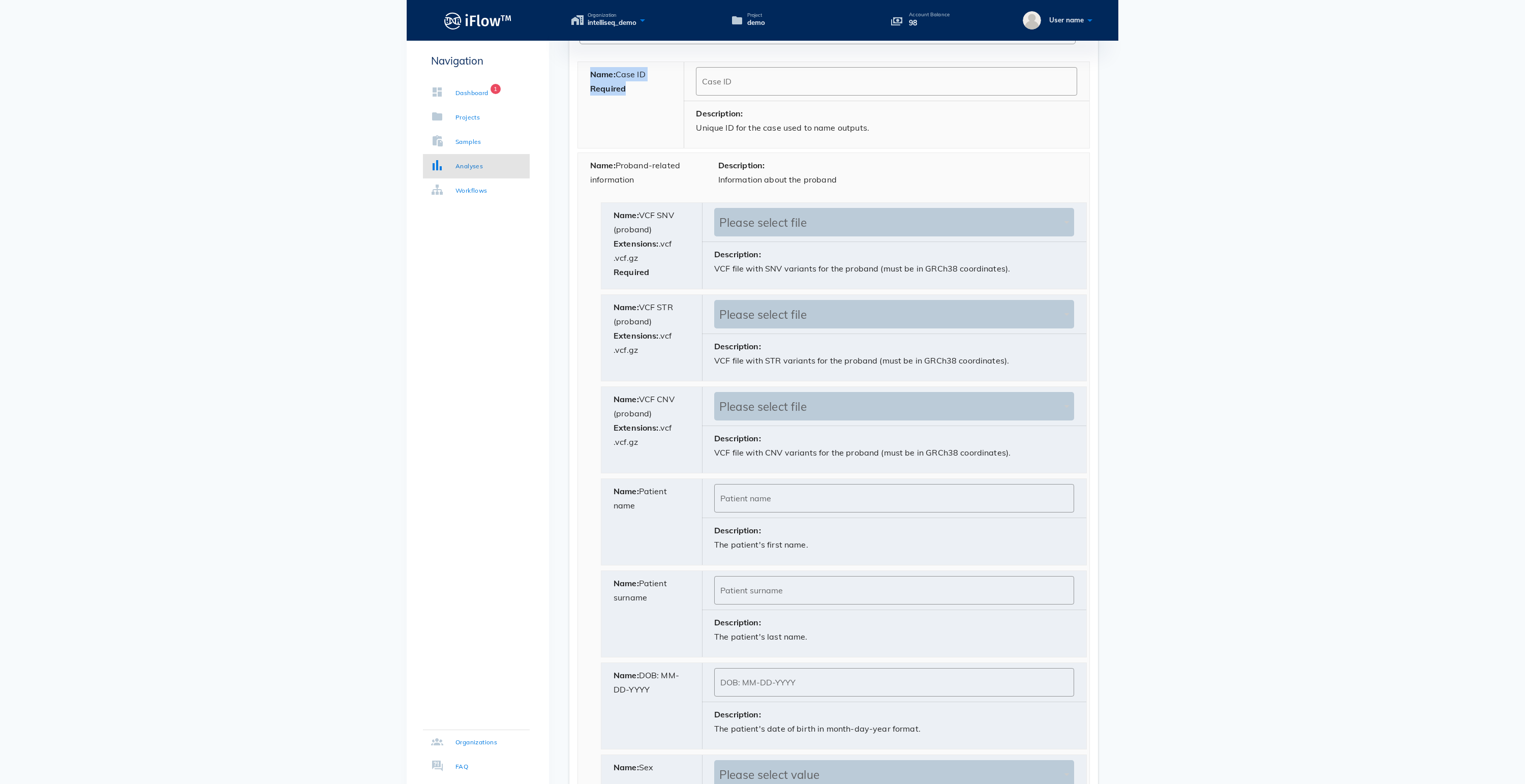
drag, startPoint x: 646, startPoint y: 109, endPoint x: 583, endPoint y: 92, distance: 65.3
click at [583, 92] on div "Name: Case ID Required" at bounding box center [631, 105] width 106 height 86
click at [628, 97] on div "Name: Case ID Required" at bounding box center [631, 105] width 106 height 86
drag, startPoint x: 655, startPoint y: 95, endPoint x: 618, endPoint y: 92, distance: 37.1
click at [618, 92] on div "Name: Case ID Required" at bounding box center [631, 105] width 106 height 86
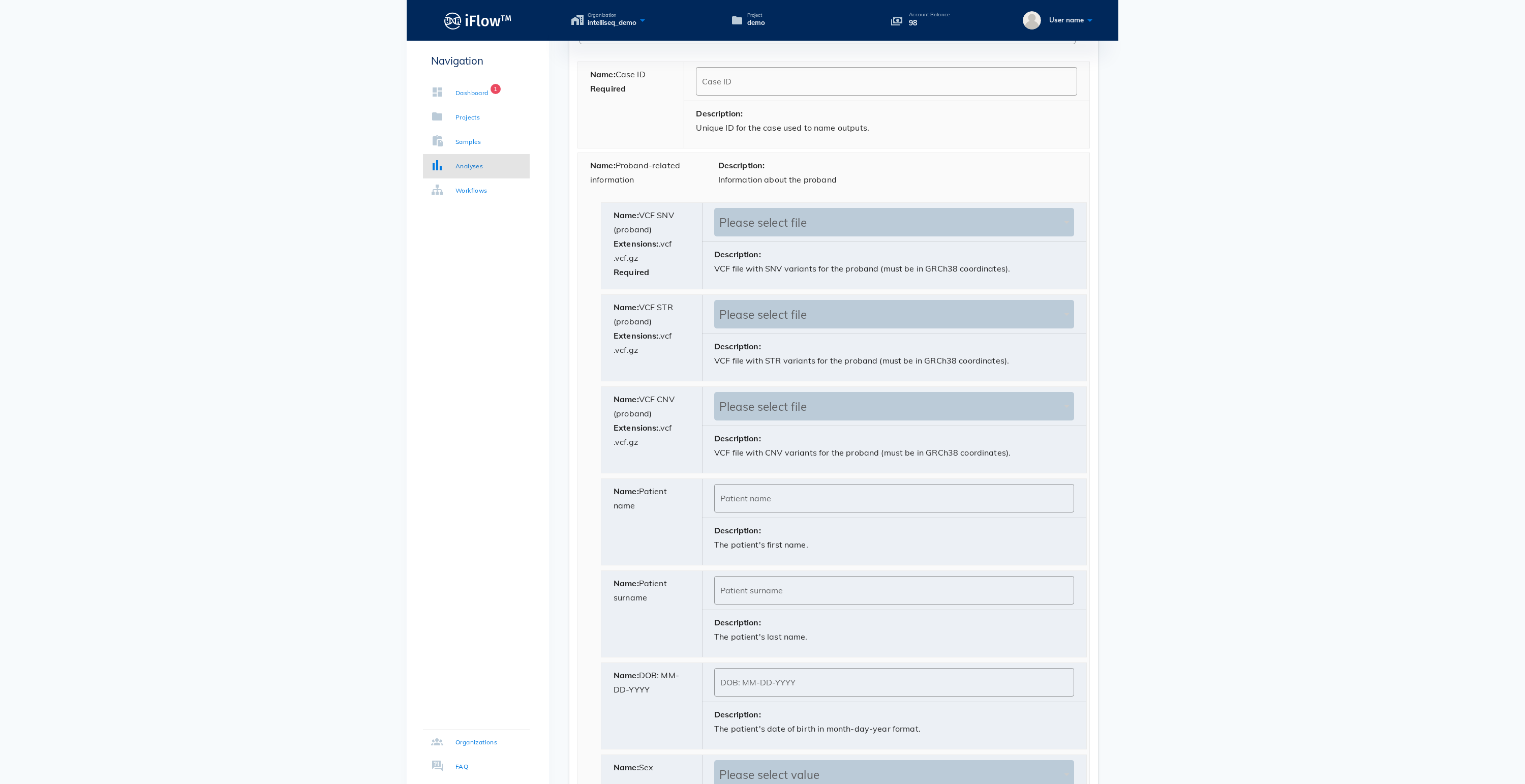
click at [615, 79] on b "Name:" at bounding box center [603, 73] width 26 height 10
drag, startPoint x: 664, startPoint y: 89, endPoint x: 617, endPoint y: 89, distance: 47.0
click at [617, 89] on div "Name: Case ID Required" at bounding box center [631, 105] width 106 height 86
click at [736, 89] on input "Case ID" at bounding box center [887, 81] width 369 height 16
type input "ABCD"
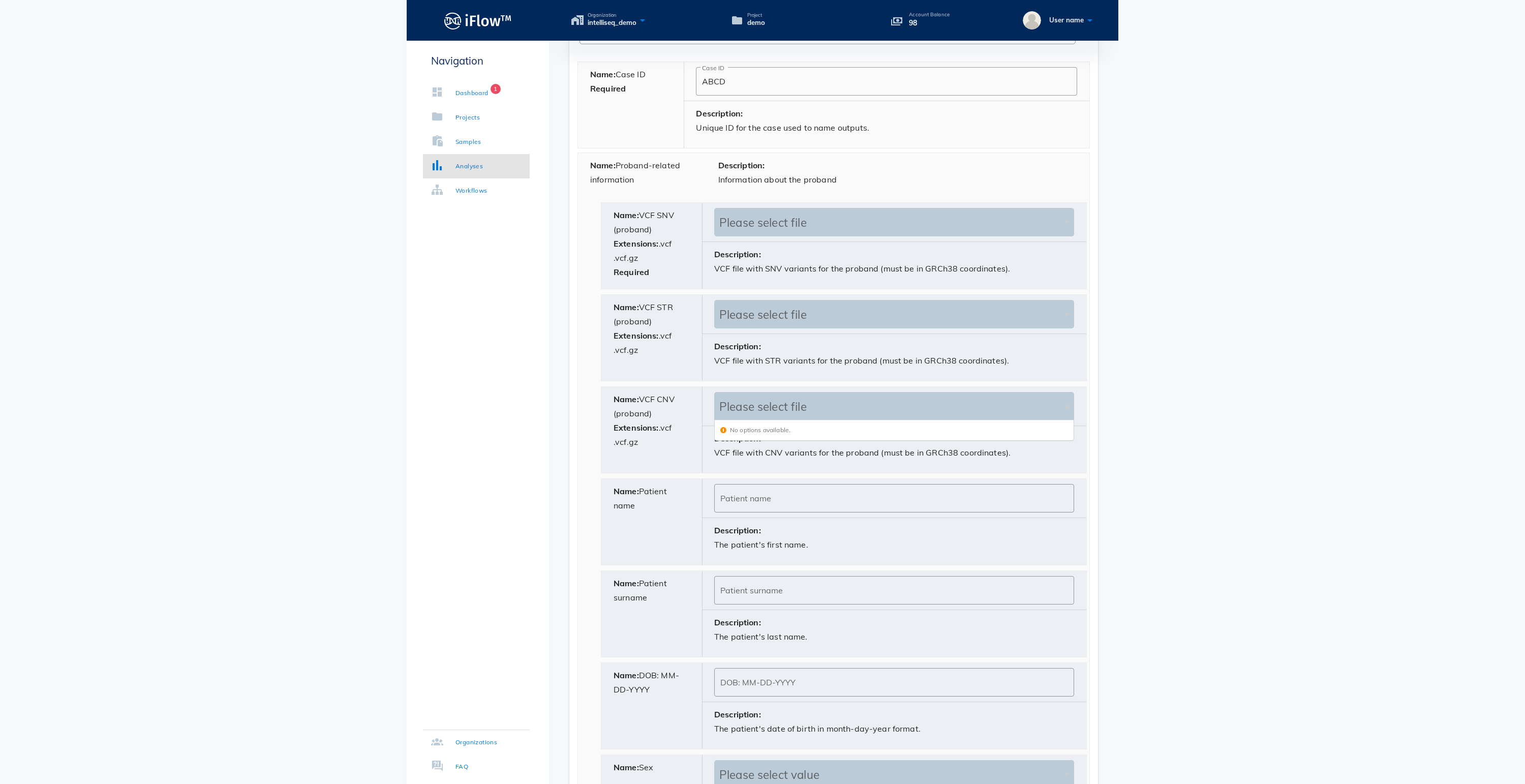
scroll to position [21, 356]
click at [761, 420] on input "text" at bounding box center [889, 406] width 340 height 29
type input "SAMPLE_1"
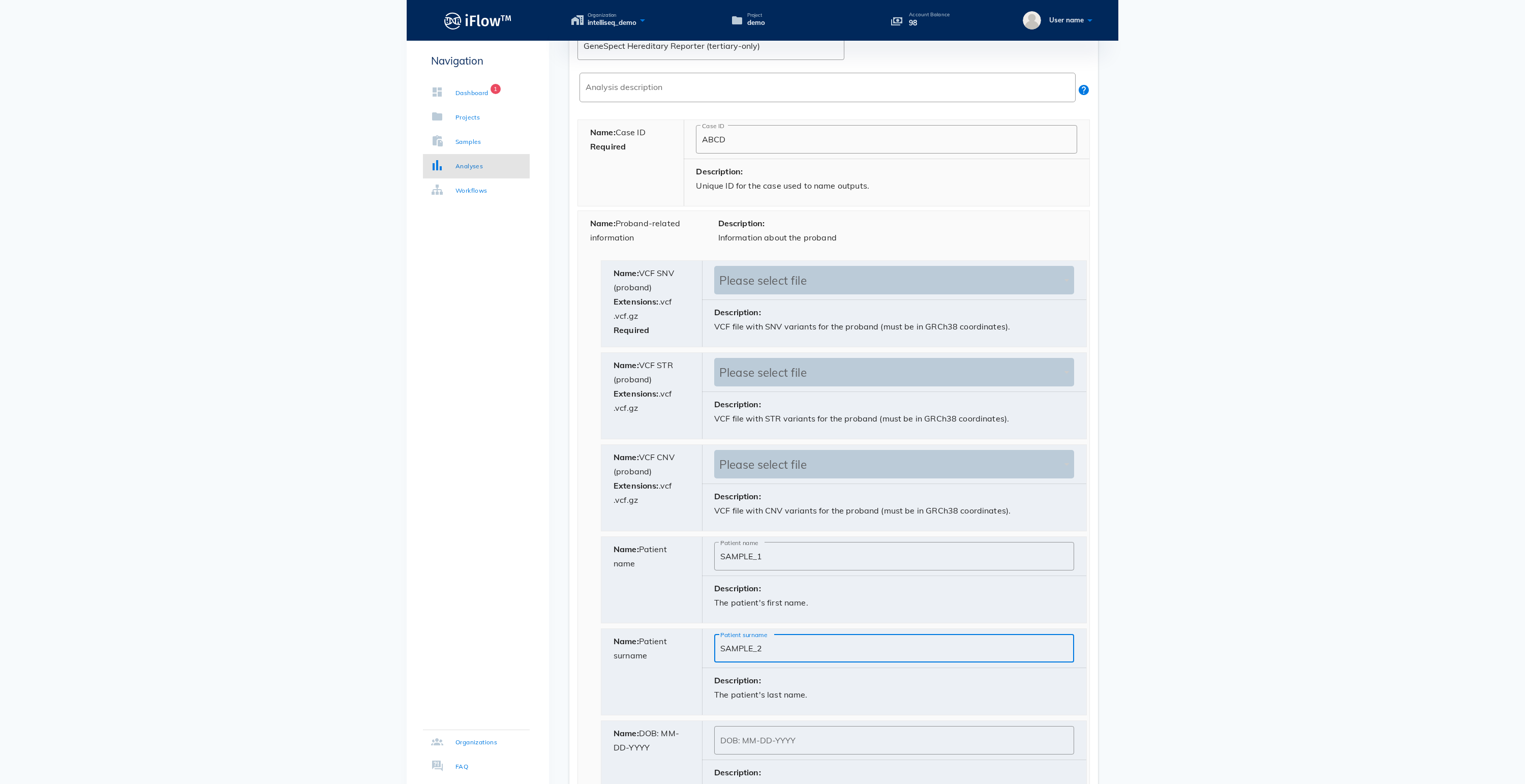
type input "SAMPLE_2"
drag, startPoint x: 661, startPoint y: 143, endPoint x: 621, endPoint y: 143, distance: 40.0
click at [621, 143] on div "Name: Case ID Required" at bounding box center [631, 163] width 106 height 86
drag, startPoint x: 781, startPoint y: 676, endPoint x: 720, endPoint y: 574, distance: 118.8
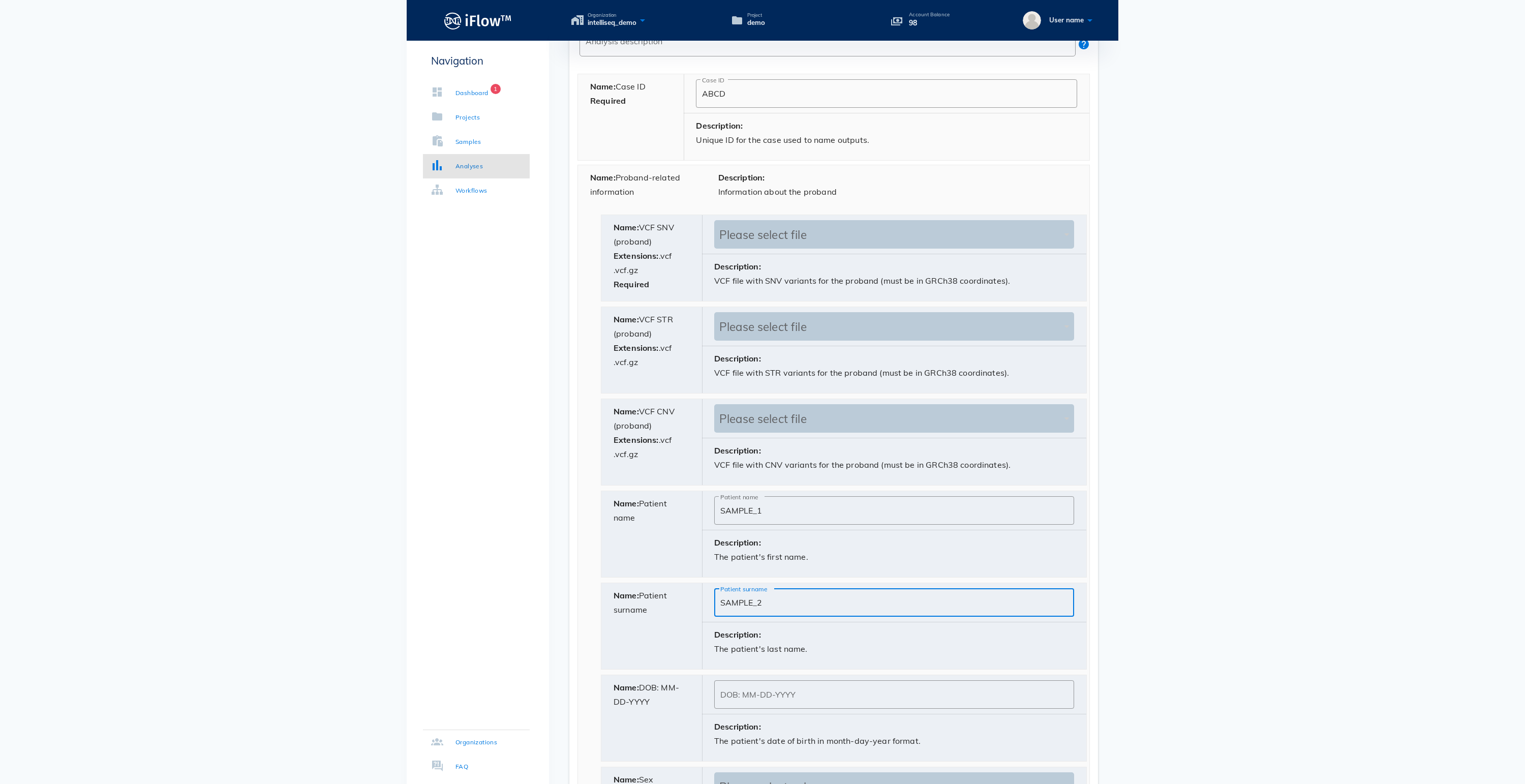
scroll to position [372, 0]
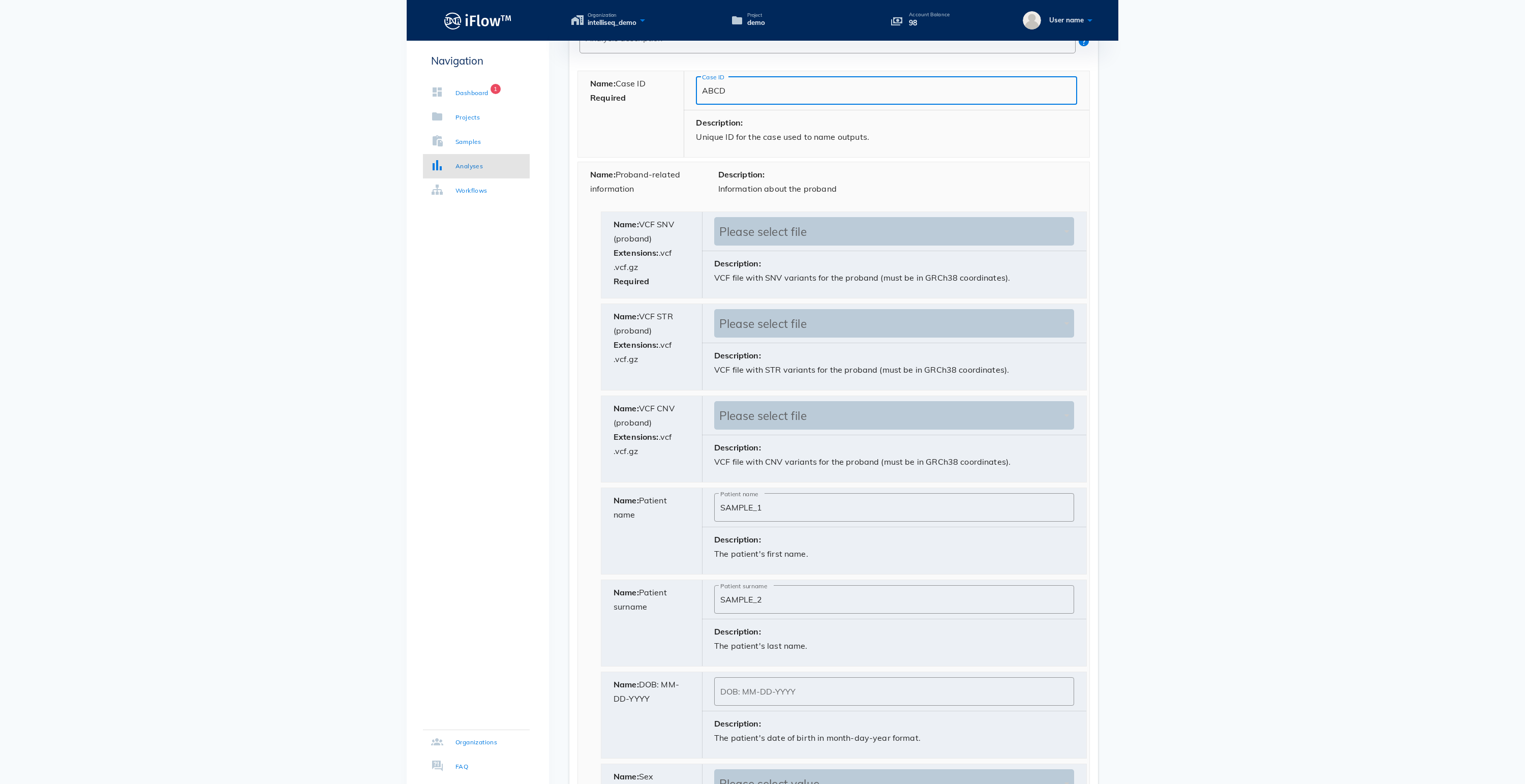
drag, startPoint x: 736, startPoint y: 106, endPoint x: 685, endPoint y: 106, distance: 51.0
click at [685, 106] on div "​ Case ID ABCD" at bounding box center [886, 90] width 406 height 39
drag, startPoint x: 772, startPoint y: 546, endPoint x: 717, endPoint y: 543, distance: 55.1
click at [717, 521] on div "​ Patient name SAMPLE_1" at bounding box center [895, 507] width 360 height 29
click at [669, 571] on div "Name: Patient name" at bounding box center [652, 531] width 101 height 86
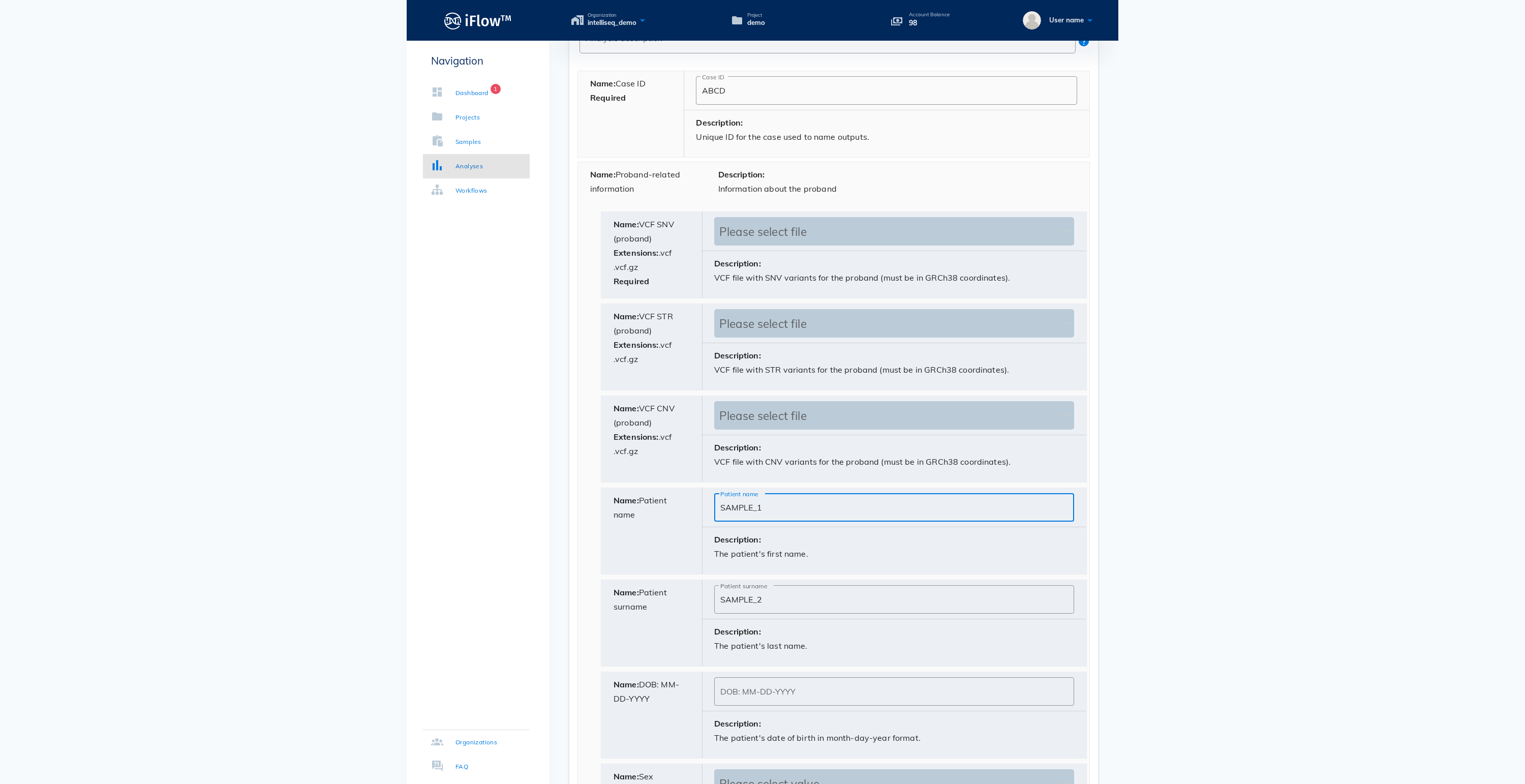
drag, startPoint x: 775, startPoint y: 540, endPoint x: 714, endPoint y: 540, distance: 61.0
click at [714, 527] on div "​ Patient name SAMPLE_1" at bounding box center [895, 507] width 384 height 39
click at [658, 559] on div "Name: Patient name" at bounding box center [652, 531] width 101 height 86
drag, startPoint x: 642, startPoint y: 545, endPoint x: 643, endPoint y: 529, distance: 16.0
click at [643, 529] on div "Name: Patient name" at bounding box center [652, 531] width 101 height 86
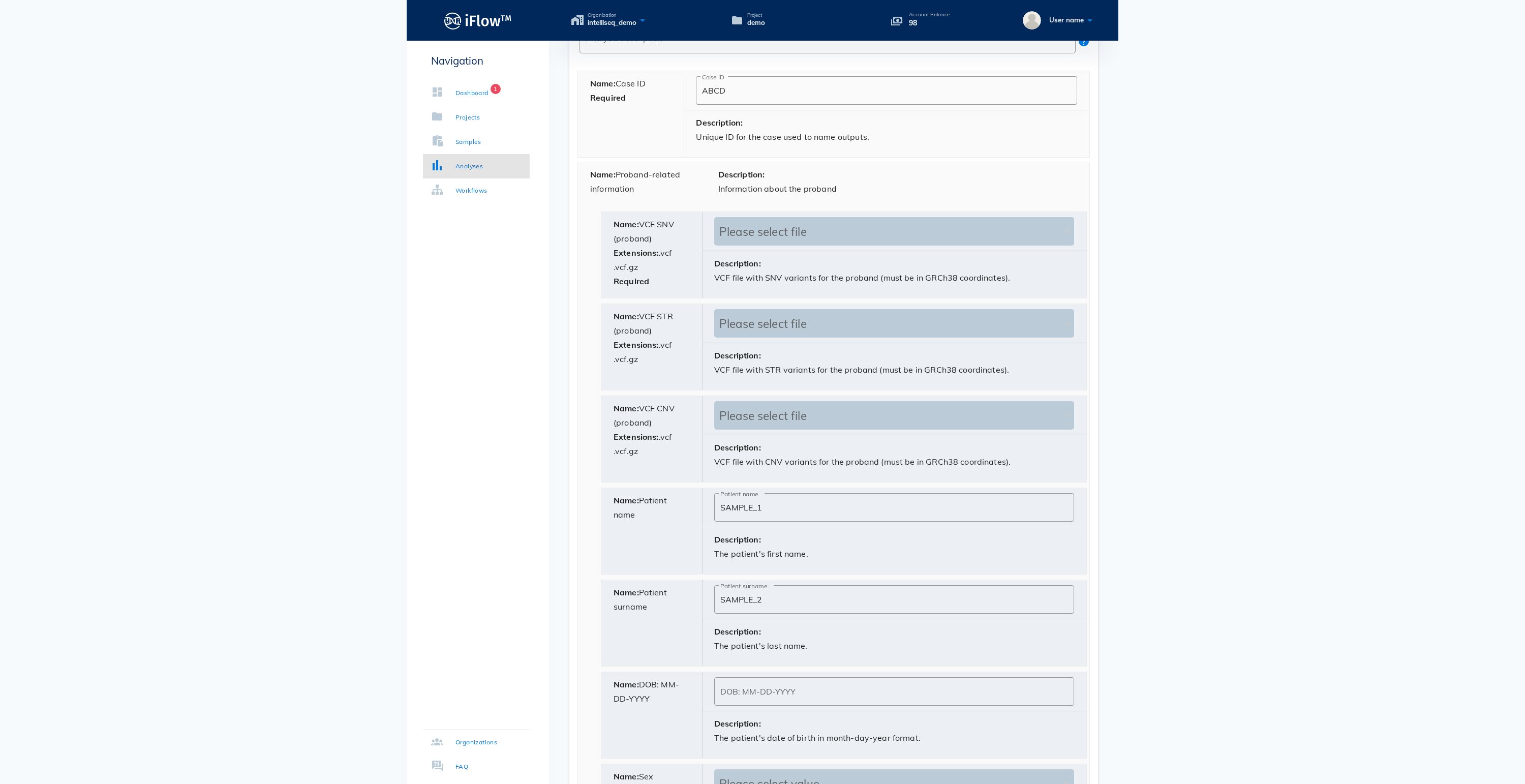
click at [655, 563] on div "Name: Patient name" at bounding box center [652, 531] width 101 height 86
drag, startPoint x: 663, startPoint y: 98, endPoint x: 583, endPoint y: 98, distance: 80.0
click at [583, 98] on div "Name: Case ID Required" at bounding box center [631, 114] width 106 height 86
drag, startPoint x: 652, startPoint y: 546, endPoint x: 621, endPoint y: 530, distance: 34.9
click at [621, 530] on div "Name: Patient name" at bounding box center [652, 531] width 101 height 86
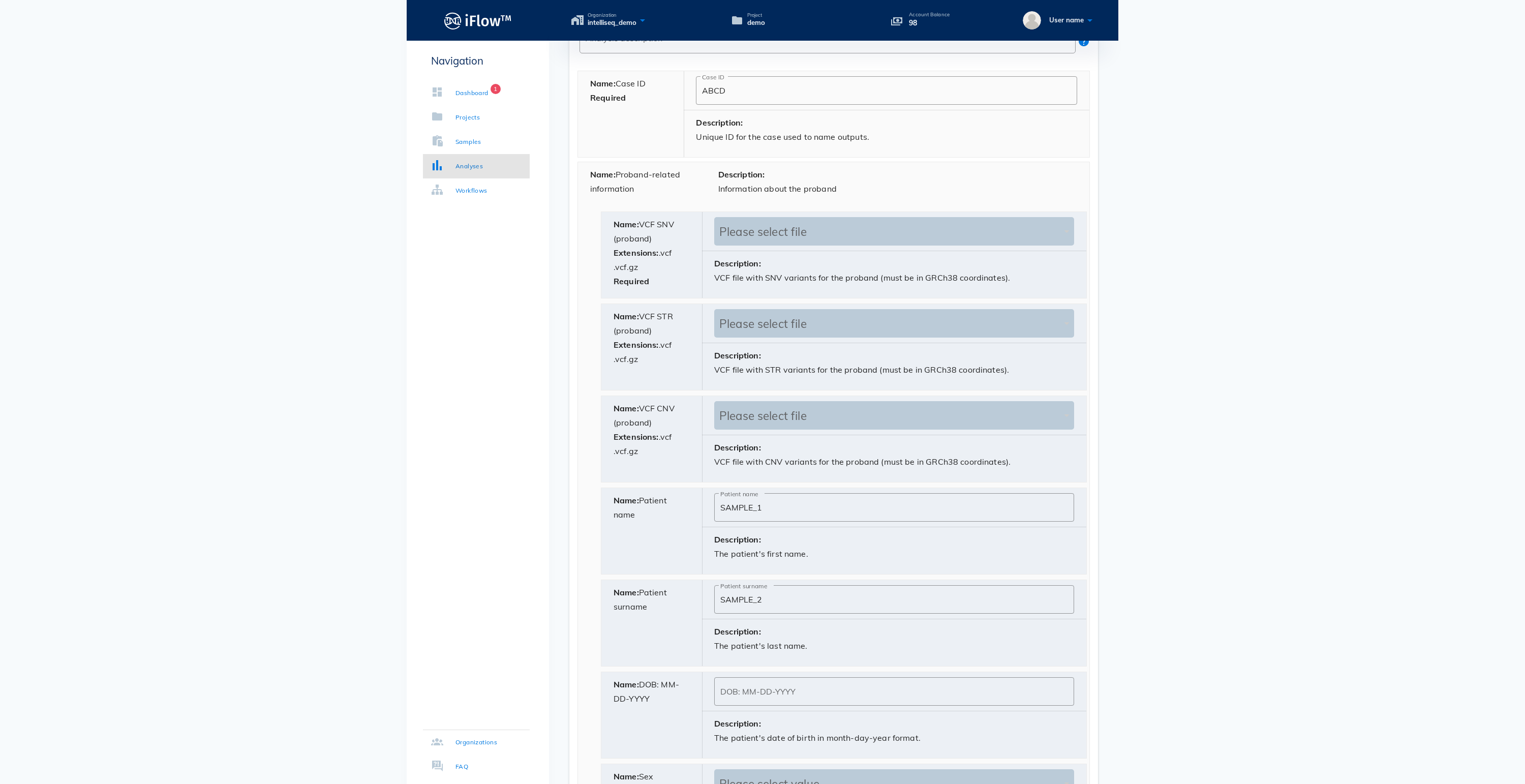
click at [670, 183] on div "Name: Proband-related information" at bounding box center [642, 185] width 128 height 47
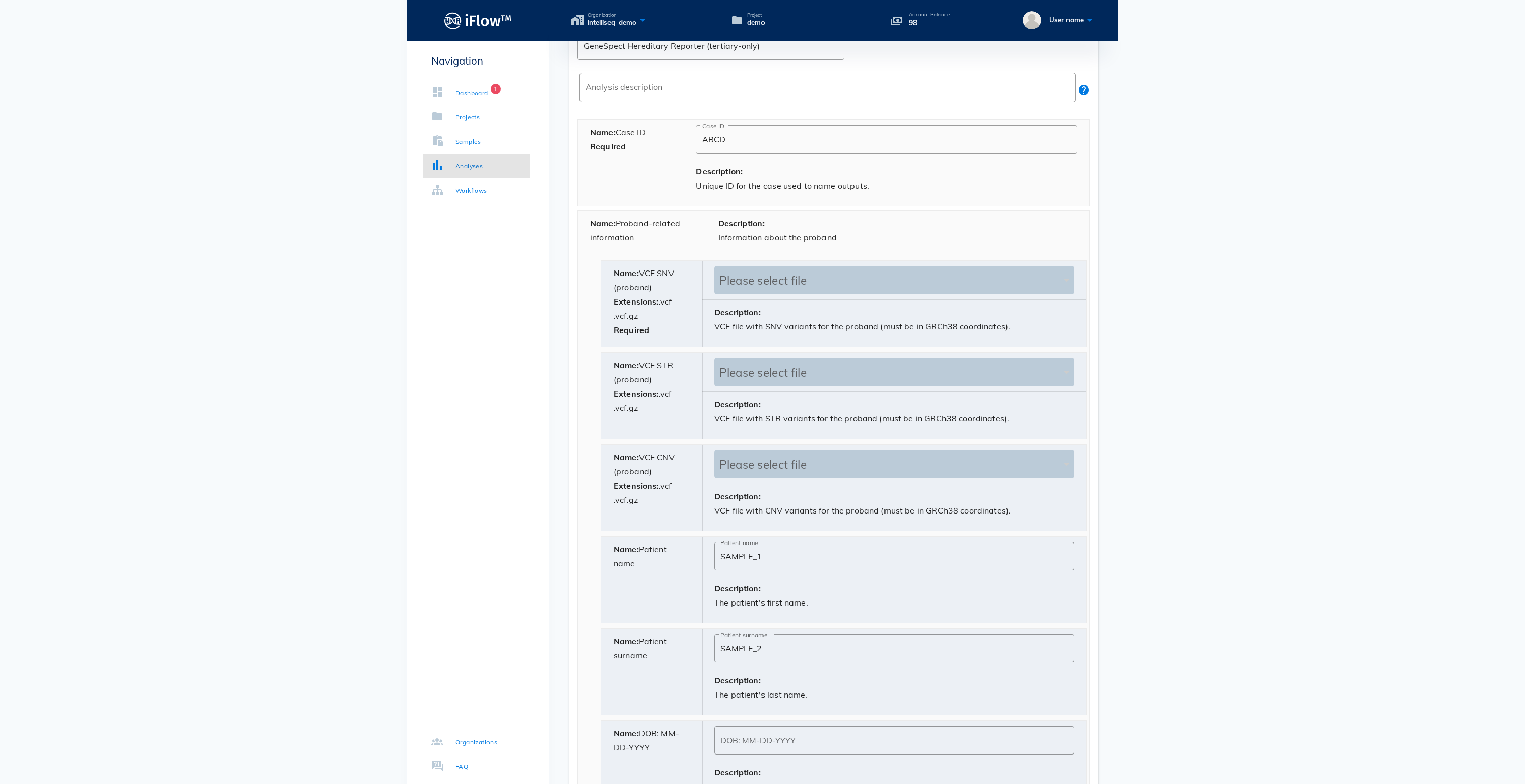
scroll to position [317, 0]
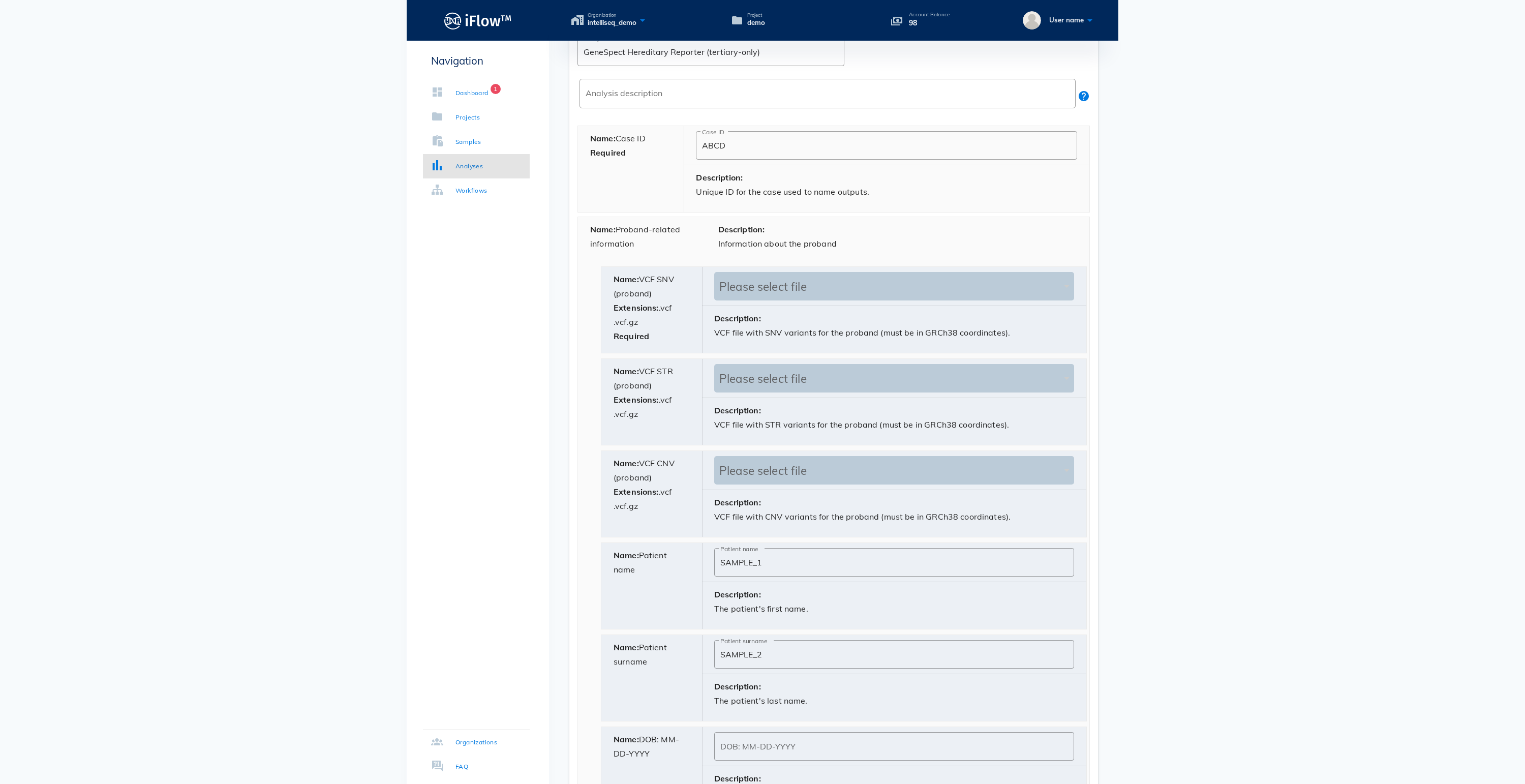
drag, startPoint x: 654, startPoint y: 149, endPoint x: 624, endPoint y: 149, distance: 30.0
click at [624, 149] on div "Name: Case ID Required" at bounding box center [631, 170] width 106 height 86
drag, startPoint x: 655, startPoint y: 154, endPoint x: 619, endPoint y: 151, distance: 36.1
click at [619, 151] on div "Name: Case ID Required" at bounding box center [631, 170] width 106 height 86
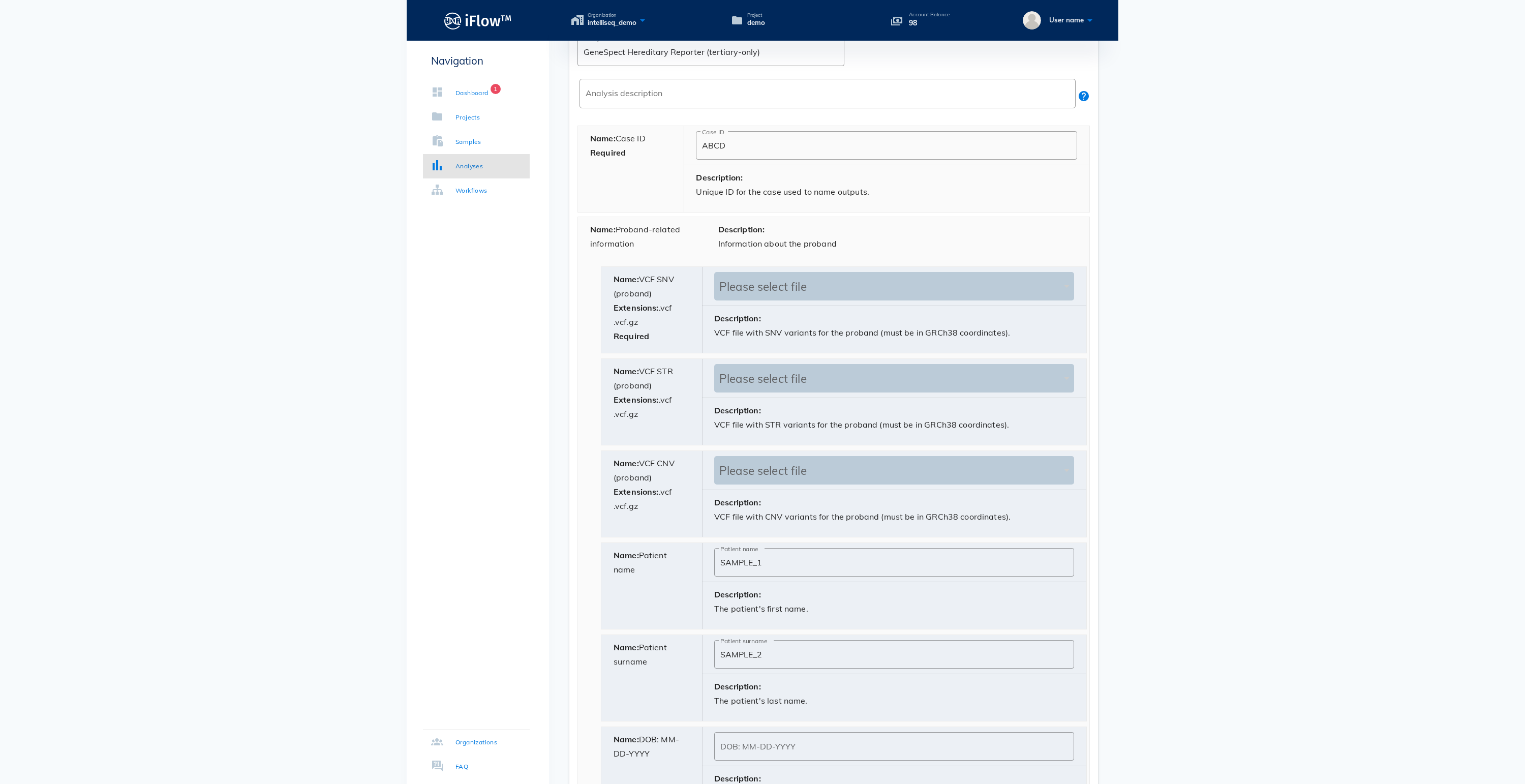
click at [649, 192] on div "Name: Case ID Required" at bounding box center [631, 170] width 106 height 86
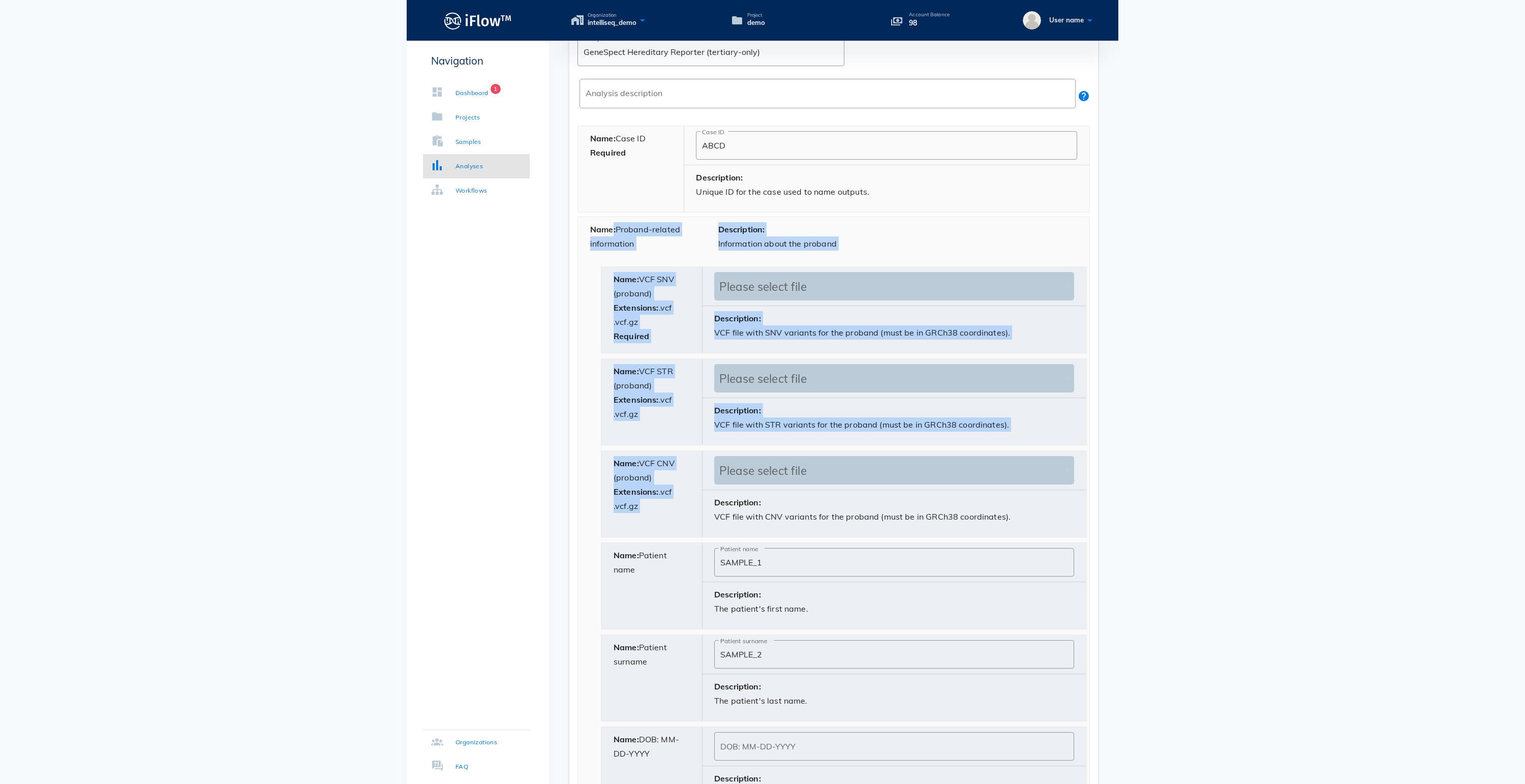
drag, startPoint x: 616, startPoint y: 247, endPoint x: 716, endPoint y: 492, distance: 264.6
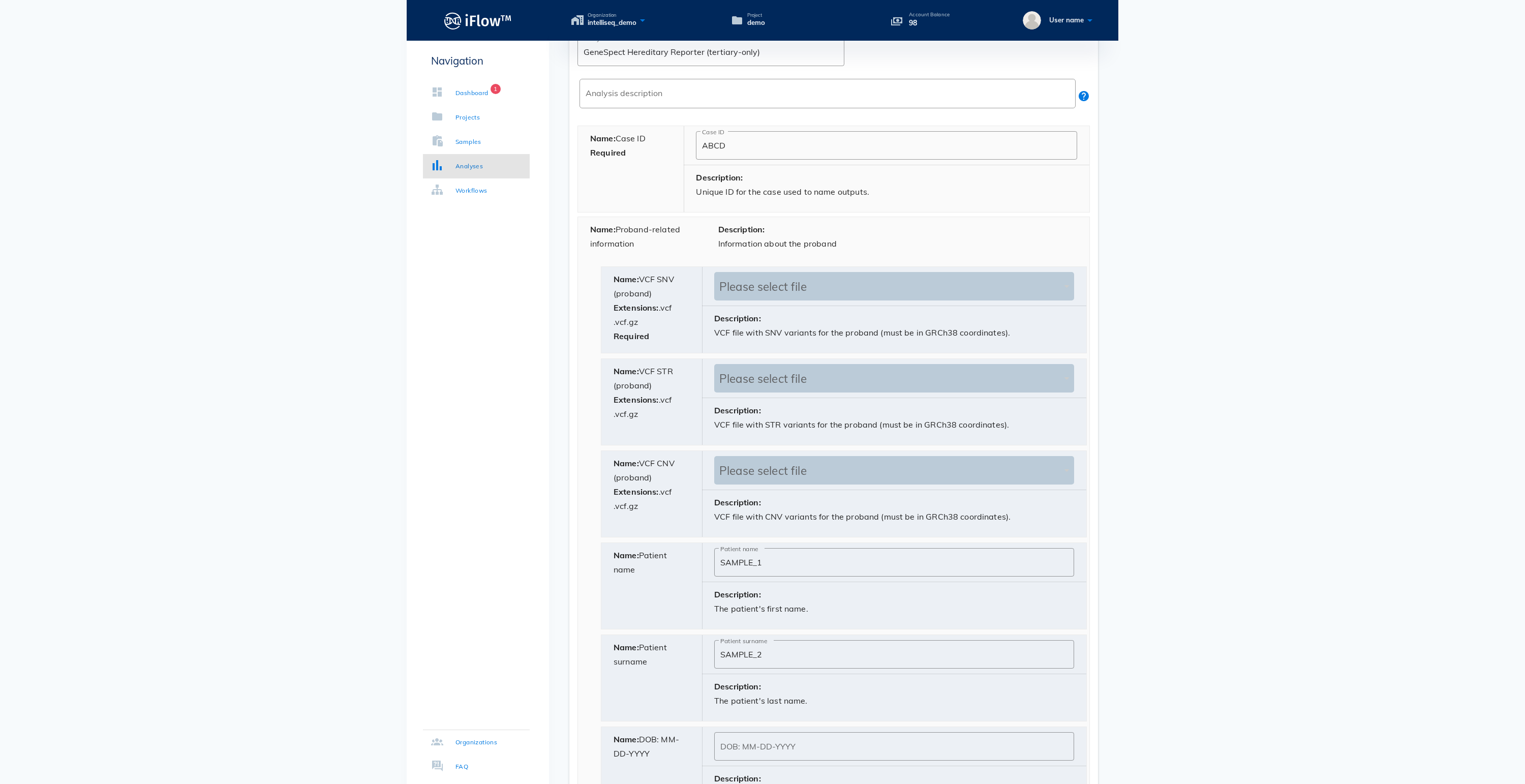
click at [811, 537] on div "Name: VCF CNV (proband) Extensions: .vcf .vcf.gz Please select file Description…" at bounding box center [844, 493] width 486 height 87
drag, startPoint x: 646, startPoint y: 586, endPoint x: 678, endPoint y: 607, distance: 38.3
click at [678, 607] on div "Name: Patient name" at bounding box center [652, 586] width 101 height 86
drag, startPoint x: 671, startPoint y: 605, endPoint x: 663, endPoint y: 605, distance: 8.0
click at [669, 605] on div "Name: Patient name" at bounding box center [652, 586] width 101 height 86
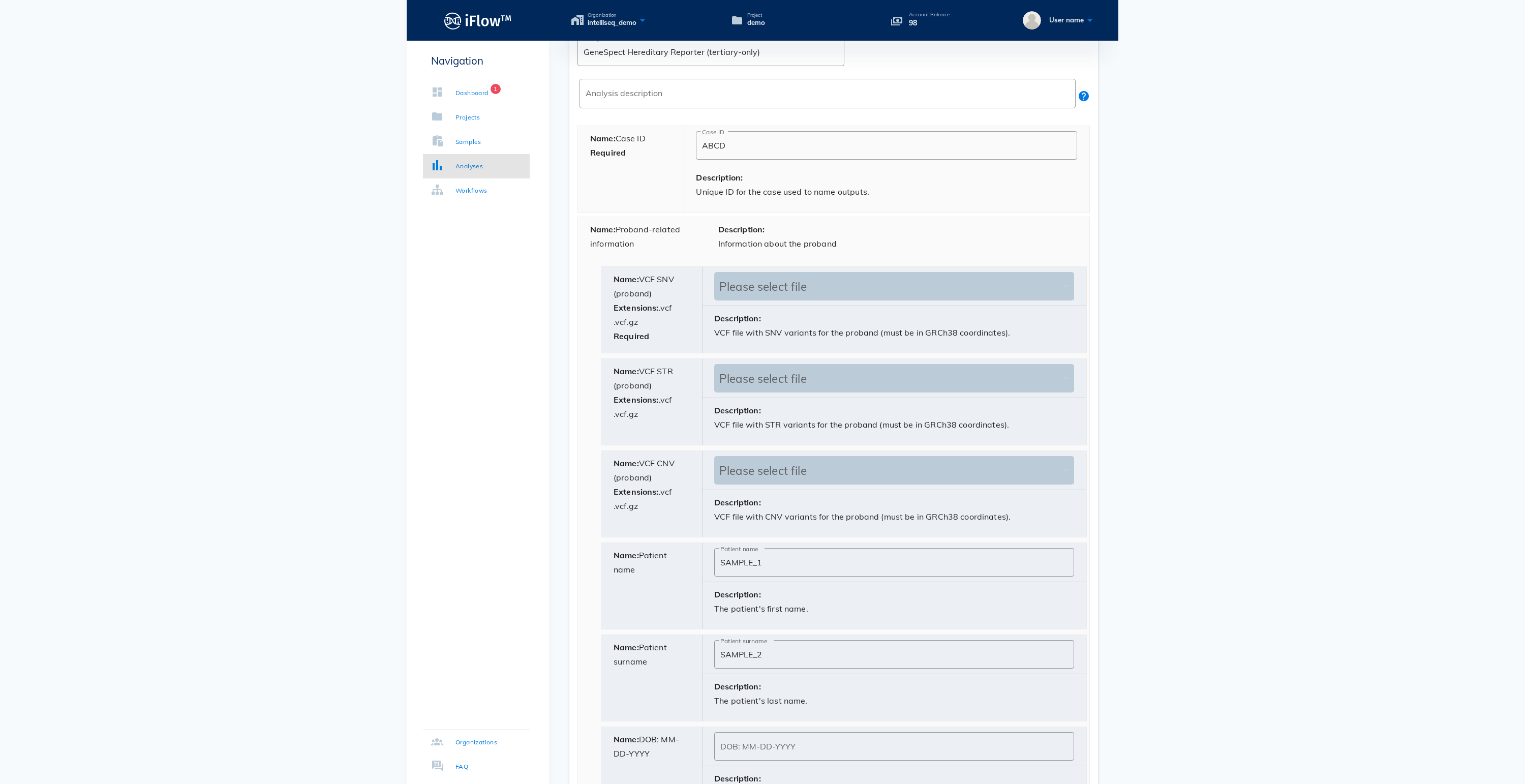
drag, startPoint x: 636, startPoint y: 586, endPoint x: 664, endPoint y: 595, distance: 29.4
click at [664, 595] on div "Name: Patient name" at bounding box center [652, 586] width 101 height 86
drag, startPoint x: 786, startPoint y: 599, endPoint x: 696, endPoint y: 598, distance: 90.0
click at [696, 598] on div "Name: Patient name ​ Patient name SAMPLE_1 Description: The patient's first nam…" at bounding box center [844, 586] width 485 height 86
drag, startPoint x: 618, startPoint y: 244, endPoint x: 658, endPoint y: 260, distance: 43.1
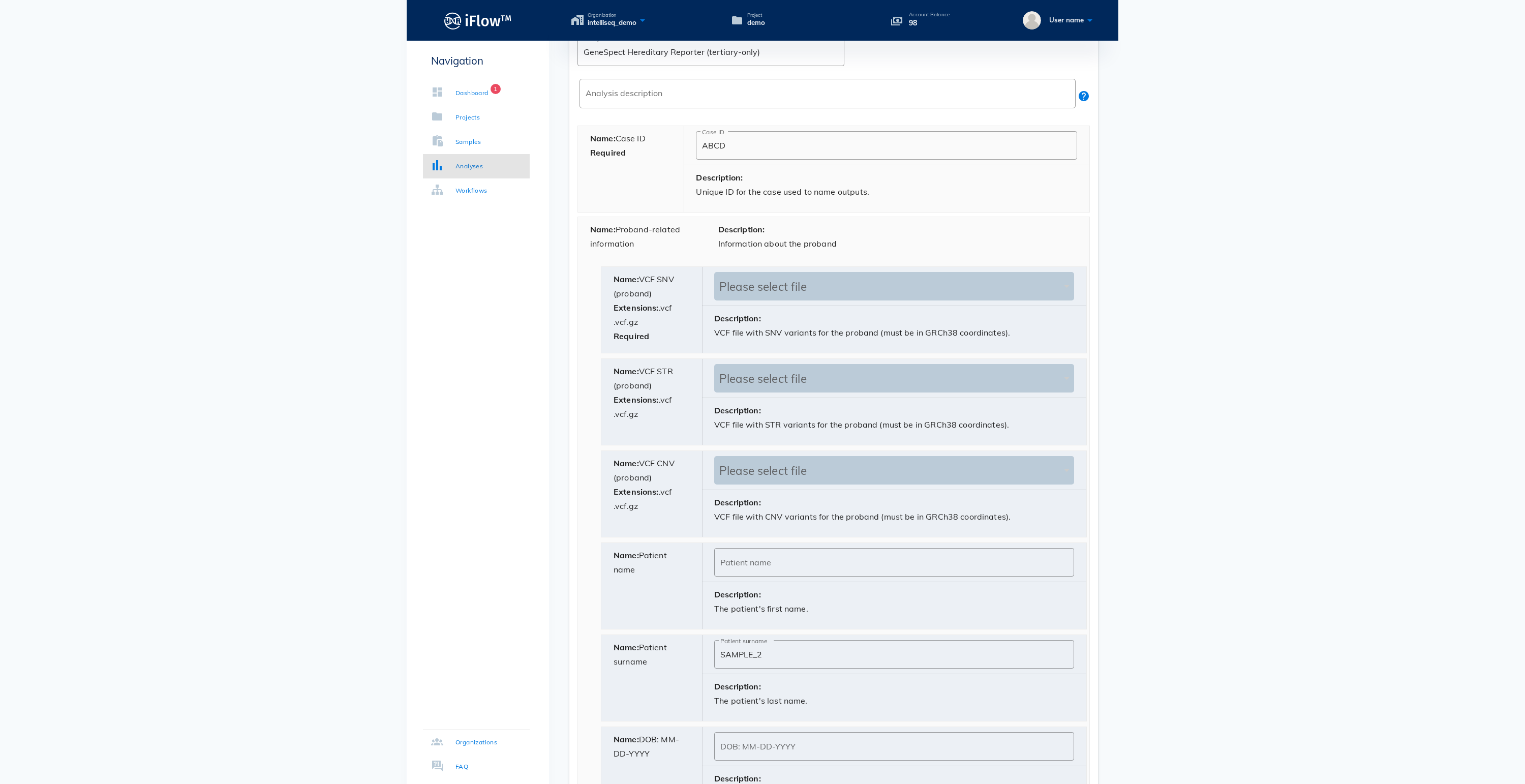
click at [658, 260] on div "Name: Proband-related information" at bounding box center [642, 241] width 128 height 47
drag, startPoint x: 775, startPoint y: 695, endPoint x: 724, endPoint y: 695, distance: 51.0
click at [724, 662] on input "SAMPLE_2" at bounding box center [894, 654] width 347 height 16
type input "S"
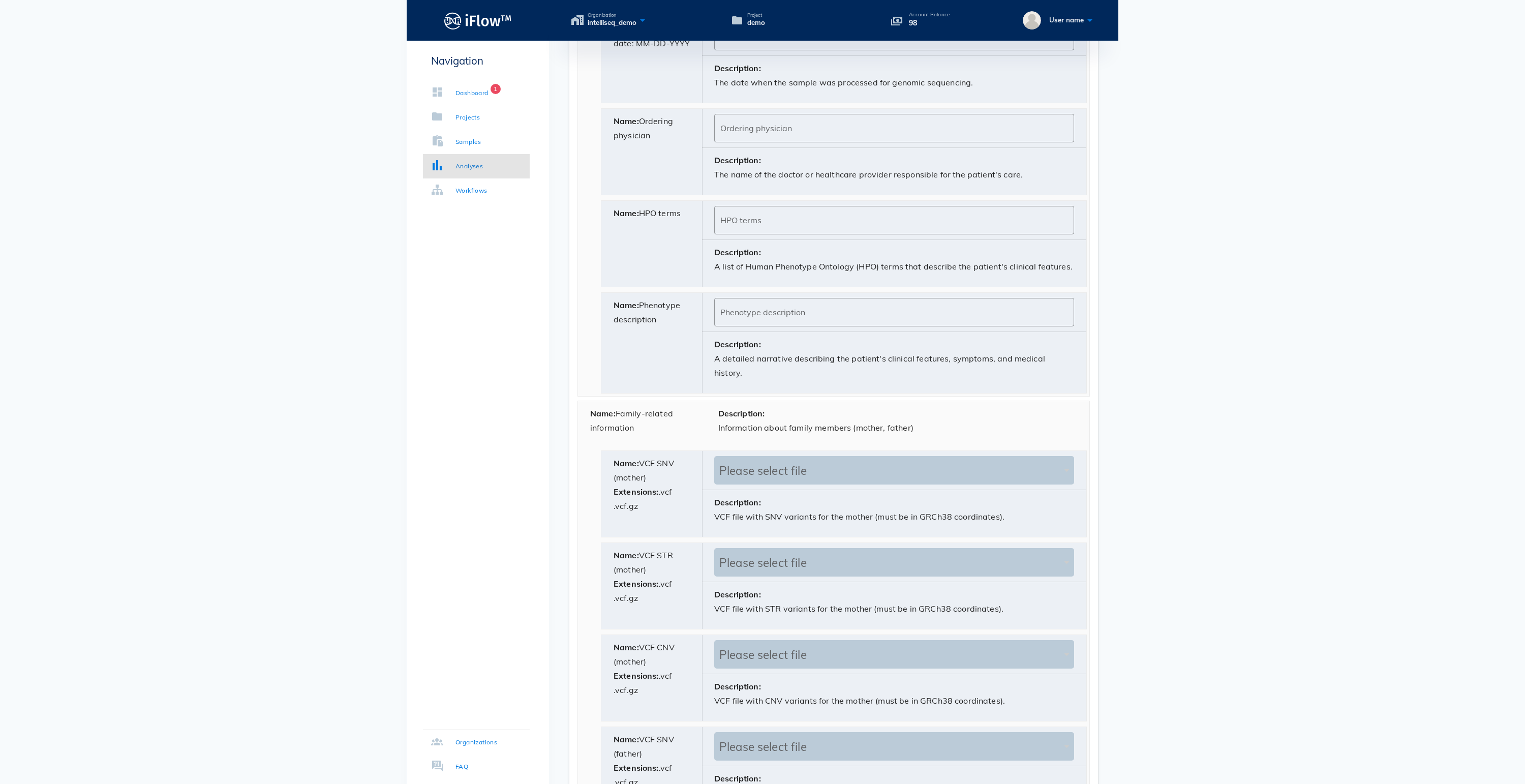
scroll to position [1691, 0]
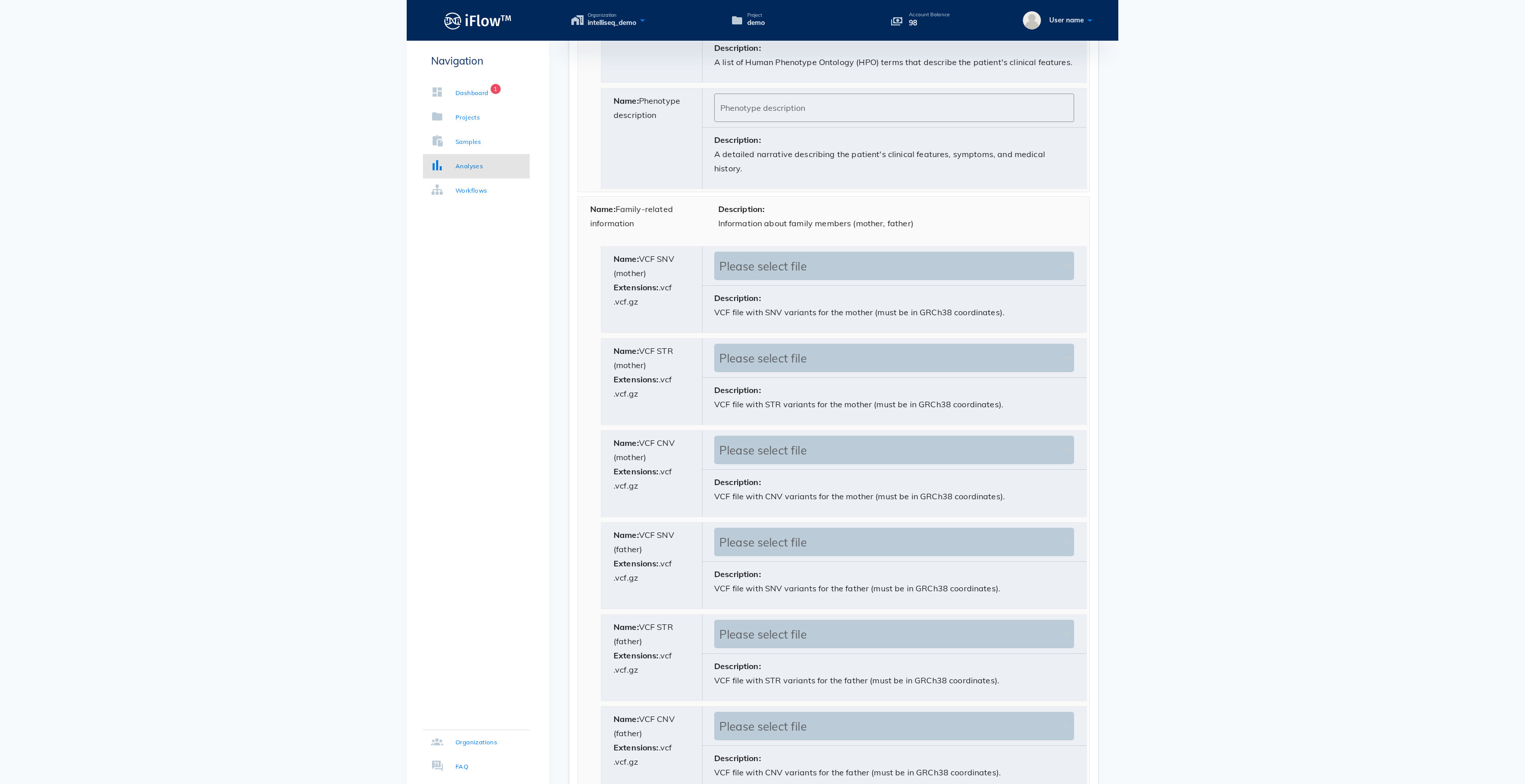
drag, startPoint x: 620, startPoint y: 294, endPoint x: 685, endPoint y: 315, distance: 68.3
click at [685, 244] on div "Name: Family-related information" at bounding box center [642, 220] width 128 height 47
drag, startPoint x: 646, startPoint y: 313, endPoint x: 622, endPoint y: 296, distance: 29.4
click at [622, 244] on div "Name: Family-related information" at bounding box center [642, 220] width 128 height 47
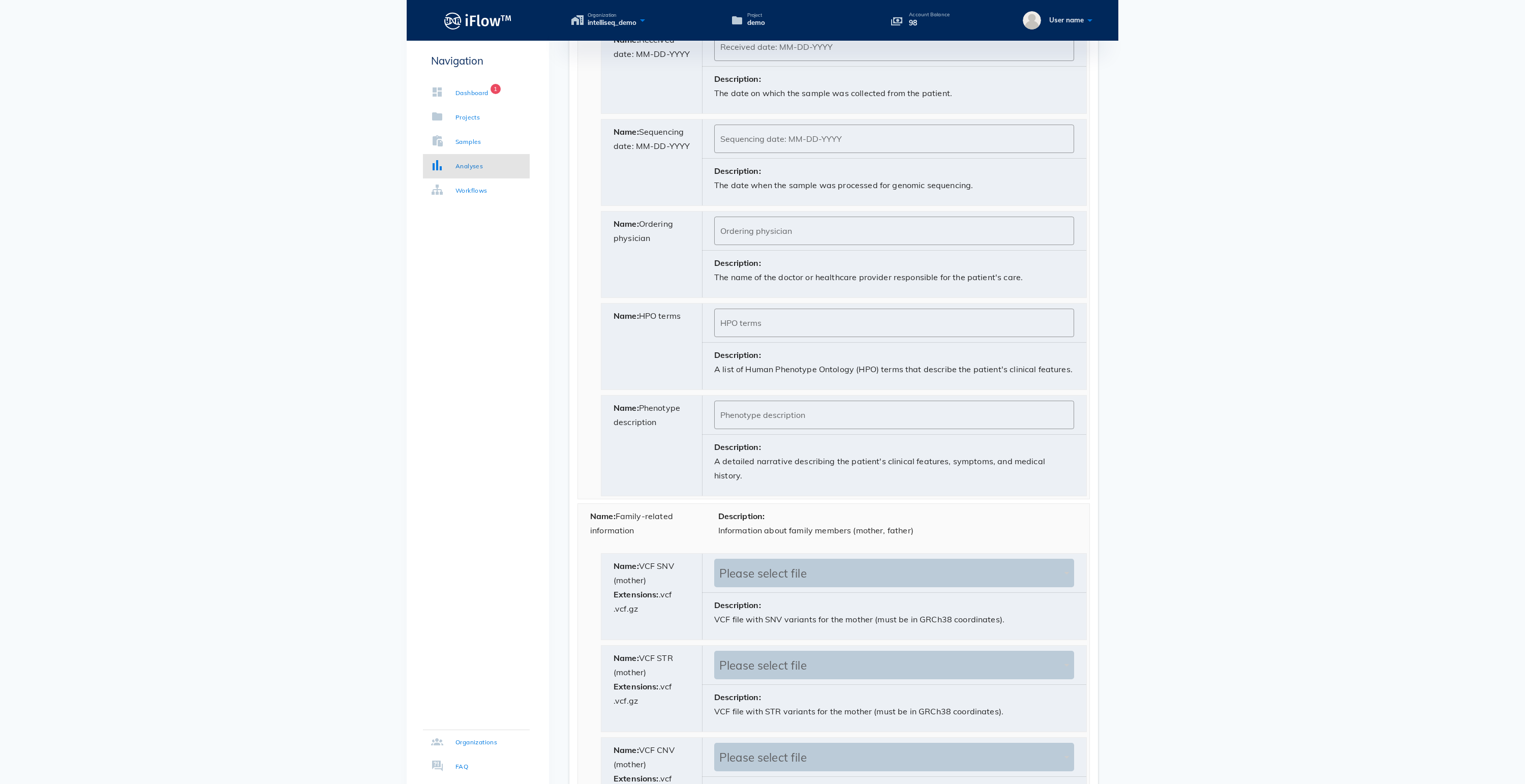
scroll to position [1385, 0]
click at [648, 550] on div "Name: Family-related information" at bounding box center [642, 527] width 128 height 47
drag, startPoint x: 640, startPoint y: 618, endPoint x: 623, endPoint y: 604, distance: 22.0
click at [623, 550] on div "Name: Family-related information" at bounding box center [642, 527] width 128 height 47
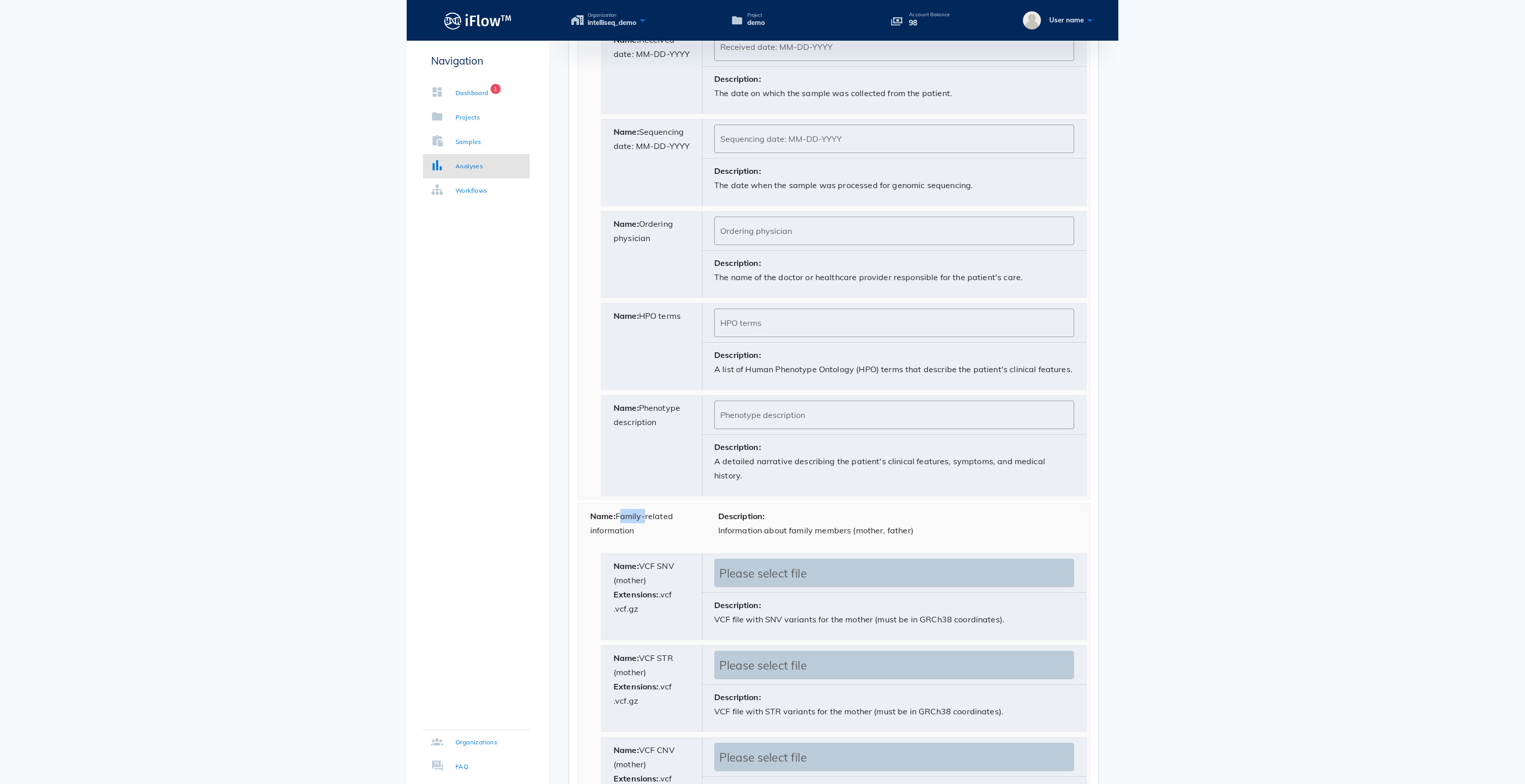
drag, startPoint x: 621, startPoint y: 604, endPoint x: 649, endPoint y: 608, distance: 28.3
click at [649, 550] on div "Name: Family-related information" at bounding box center [642, 527] width 128 height 47
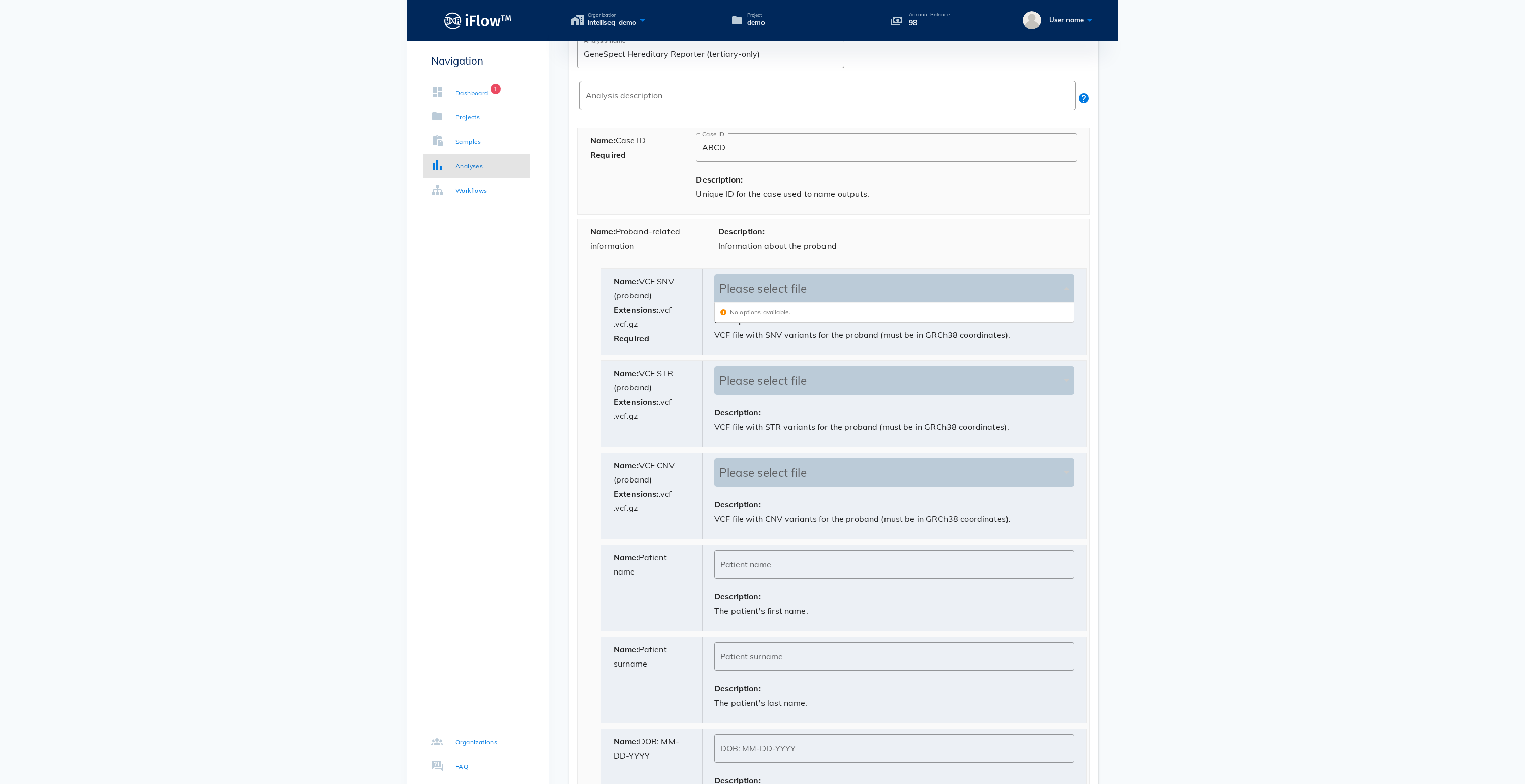
scroll to position [21, 356]
